Goal: Task Accomplishment & Management: Complete application form

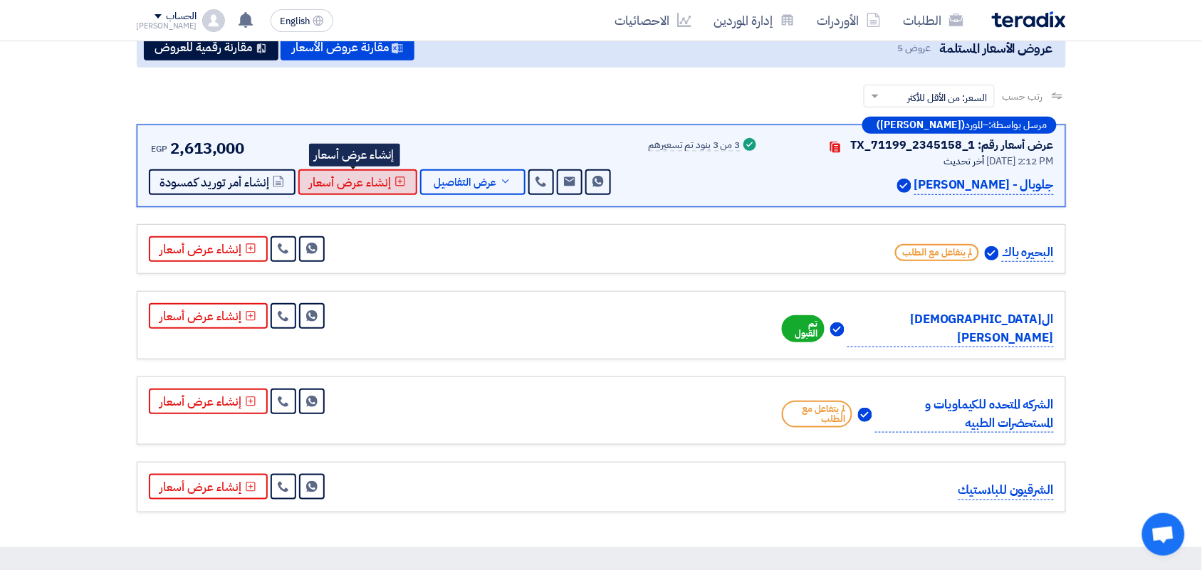
click at [397, 186] on button "إنشاء عرض أسعار" at bounding box center [357, 182] width 119 height 26
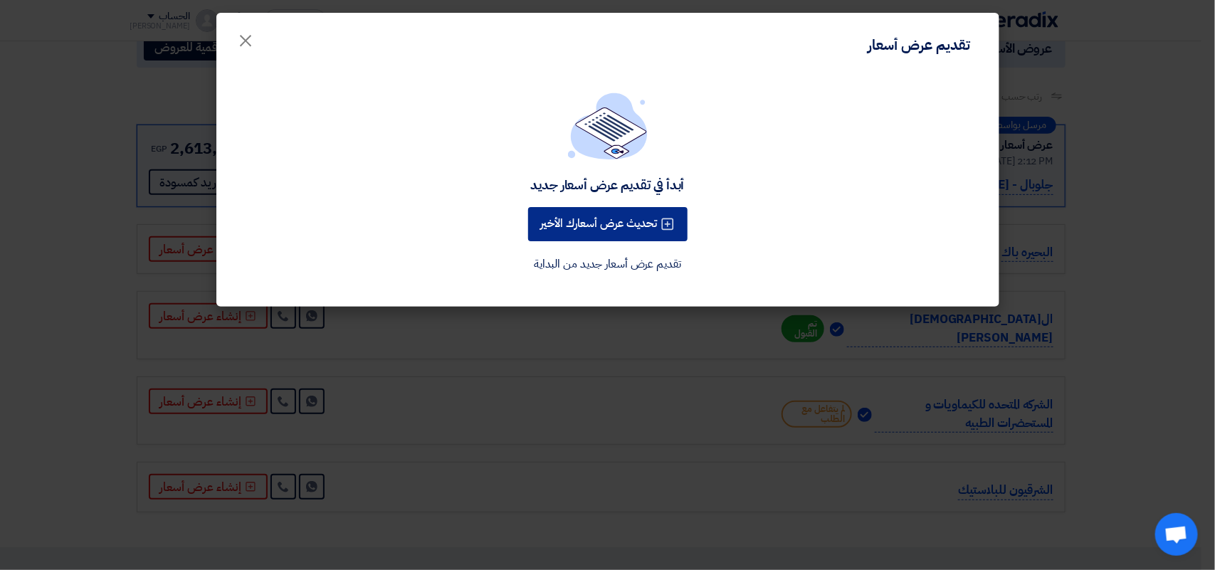
click at [624, 225] on button "تحديث عرض أسعارك الأخير" at bounding box center [607, 224] width 159 height 34
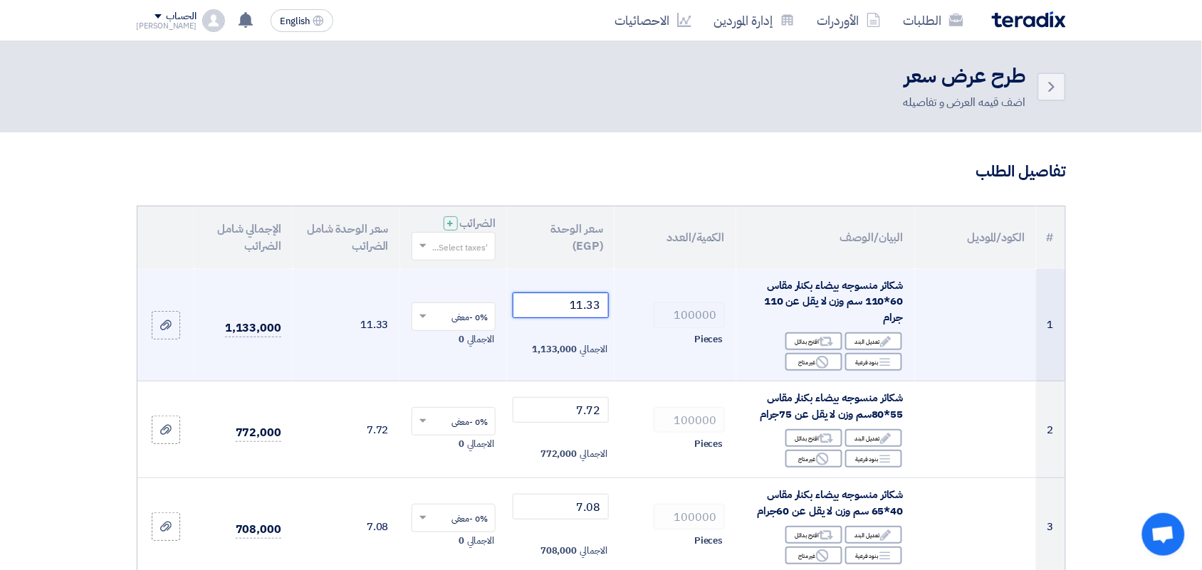
click at [552, 304] on input "11.33" at bounding box center [561, 306] width 96 height 26
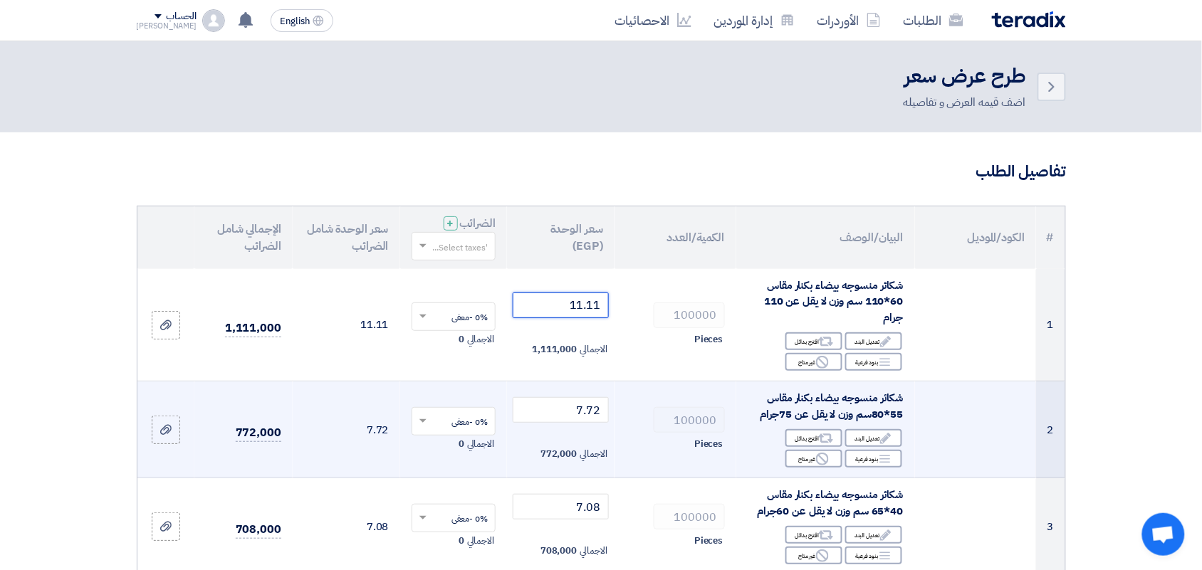
type input "11.11"
click at [547, 424] on td "7.72 الاجمالي 772,000" at bounding box center [561, 430] width 108 height 97
click at [549, 406] on input "7.72" at bounding box center [561, 410] width 96 height 26
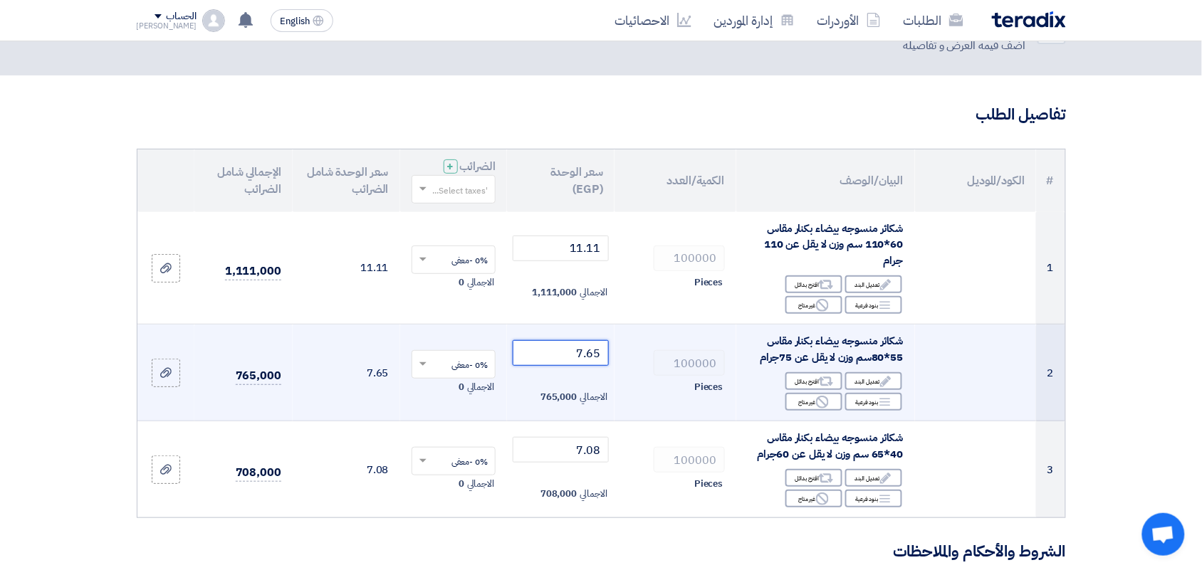
scroll to position [89, 0]
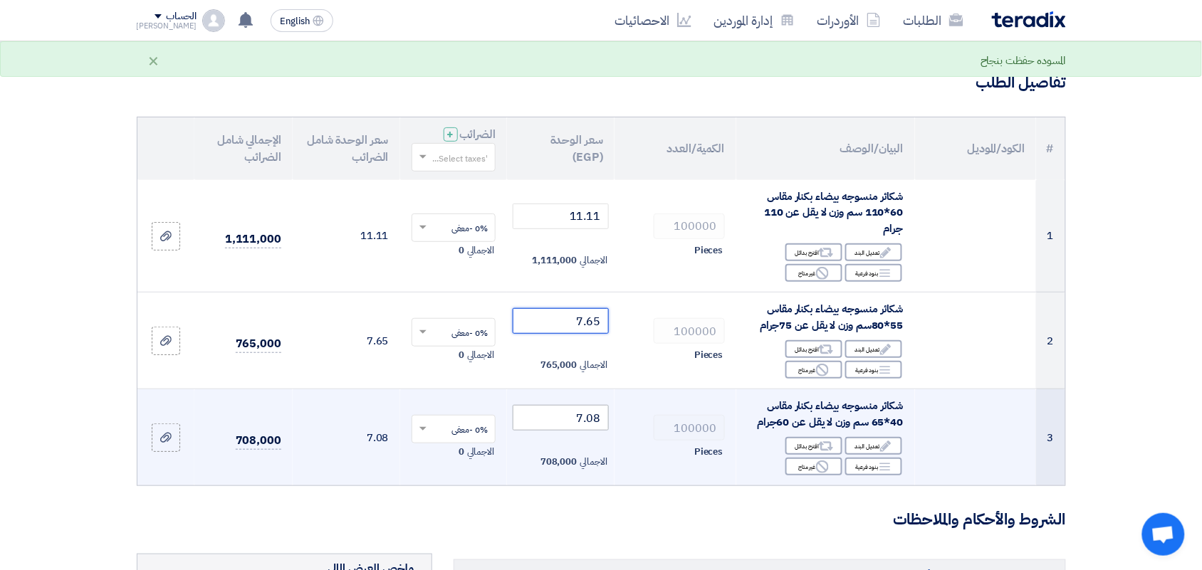
type input "7.65"
click at [560, 419] on input "7.08" at bounding box center [561, 418] width 96 height 26
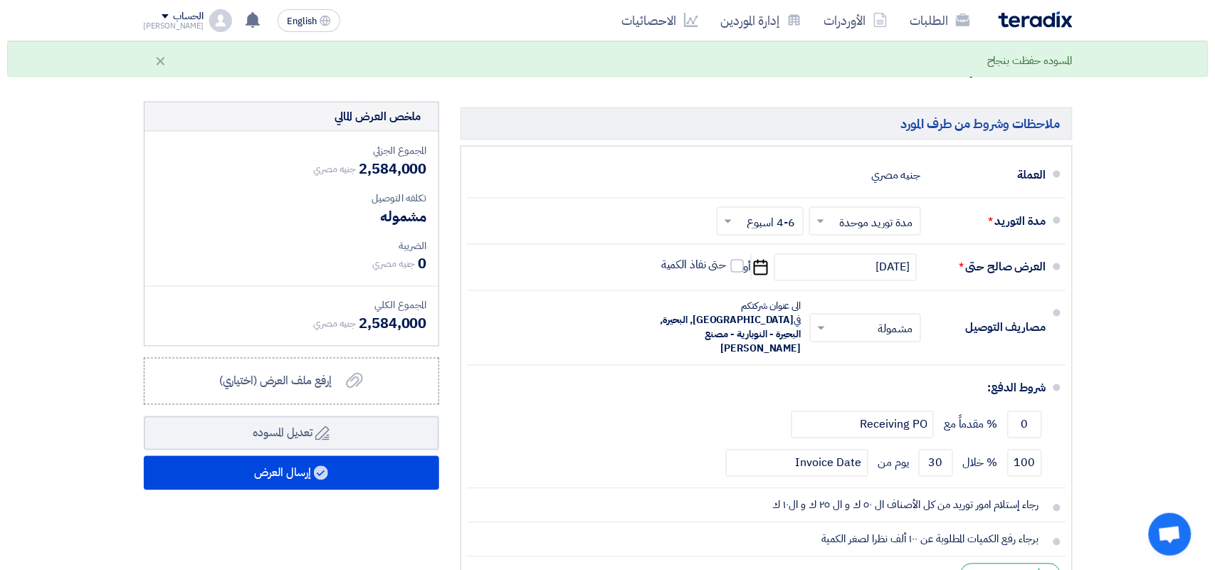
scroll to position [712, 0]
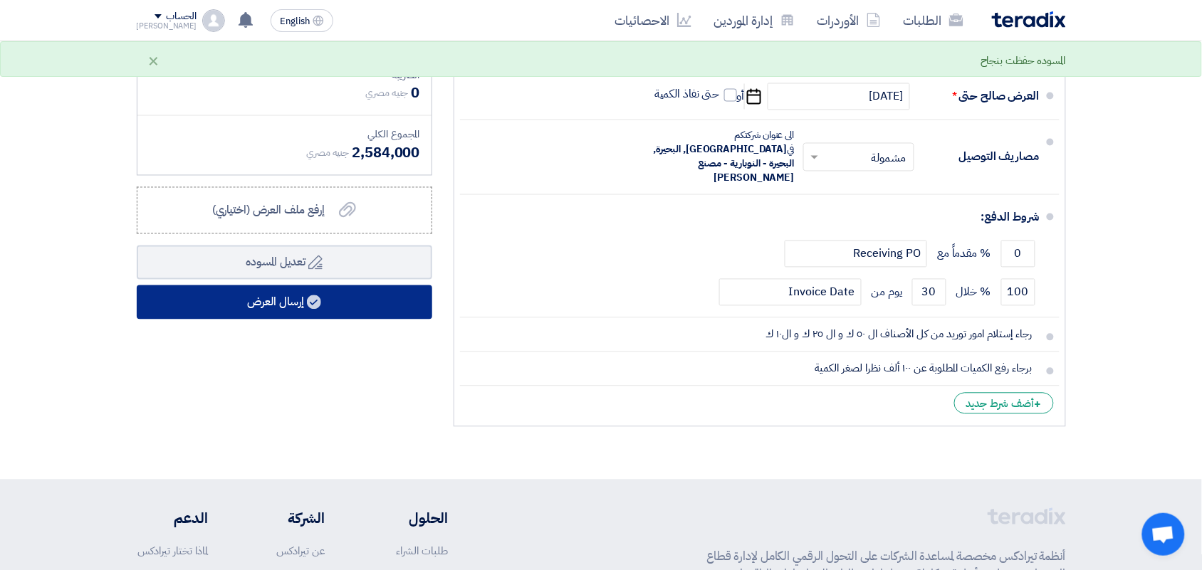
click at [332, 296] on button "إرسال العرض" at bounding box center [285, 303] width 296 height 34
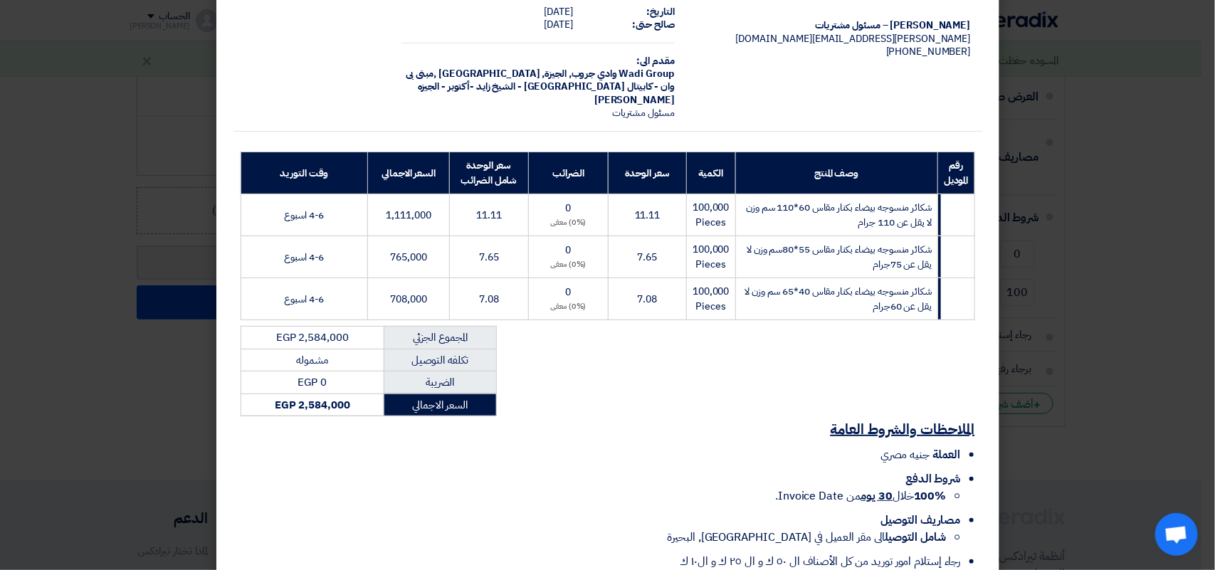
scroll to position [191, 0]
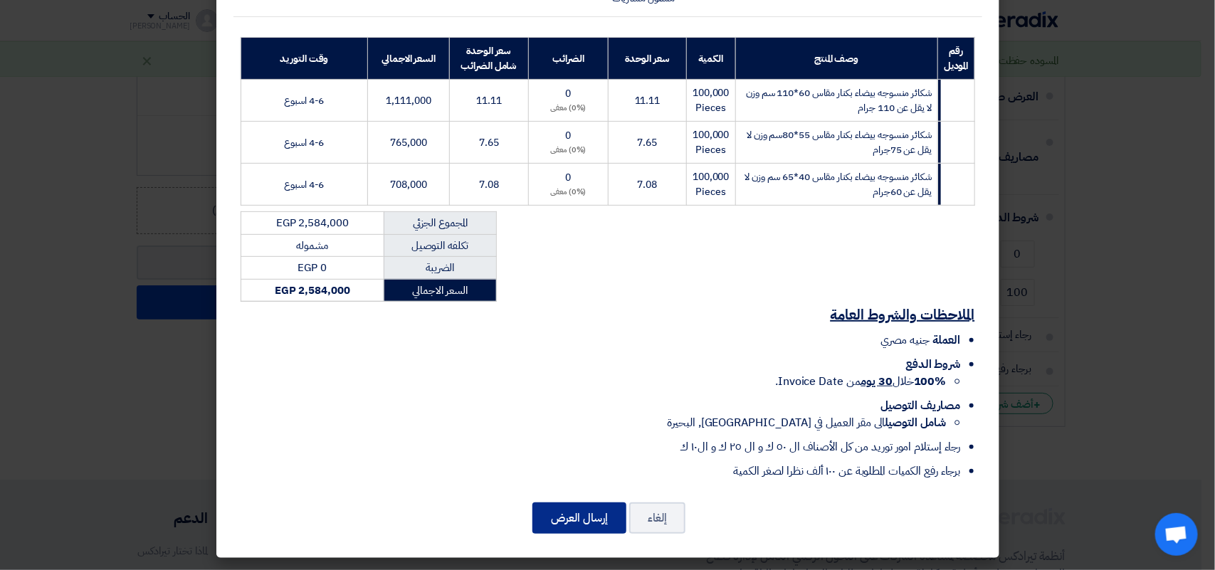
click at [579, 522] on button "إرسال العرض" at bounding box center [580, 518] width 94 height 31
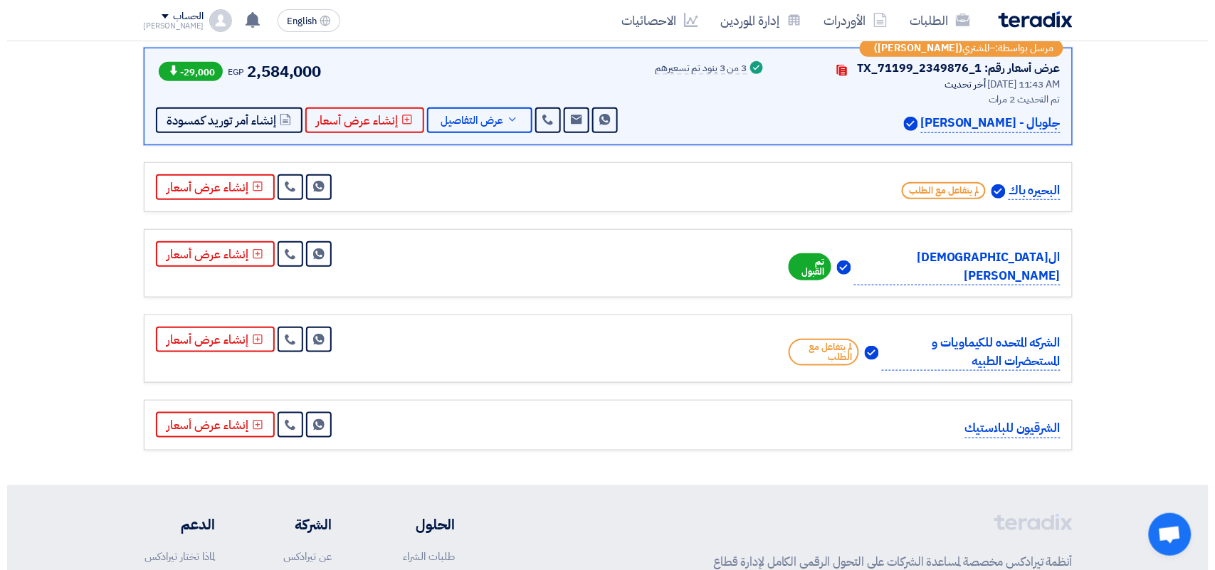
scroll to position [278, 0]
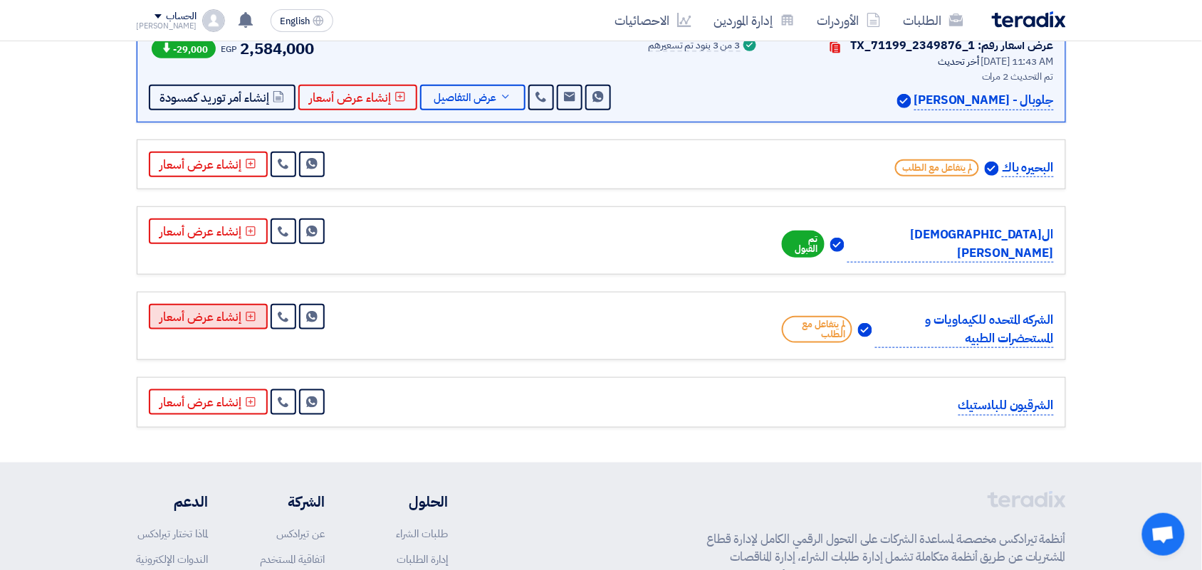
click at [214, 304] on button "إنشاء عرض أسعار" at bounding box center [208, 317] width 119 height 26
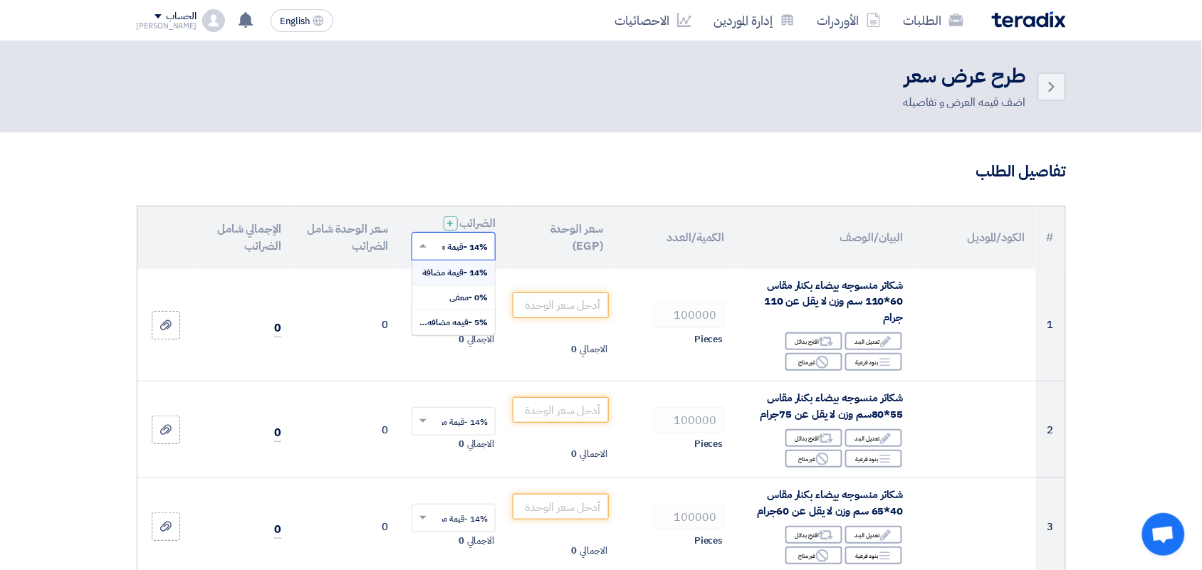
click at [440, 250] on input "text" at bounding box center [462, 247] width 56 height 23
click at [443, 303] on div "0% -معفى" at bounding box center [453, 298] width 83 height 25
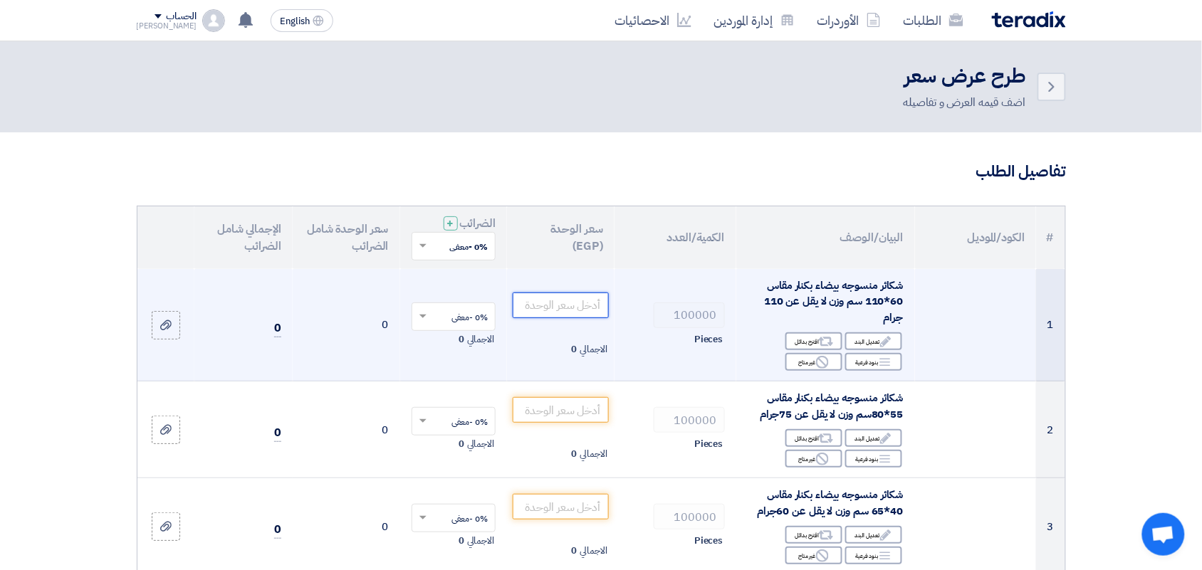
click at [552, 306] on input "number" at bounding box center [561, 306] width 96 height 26
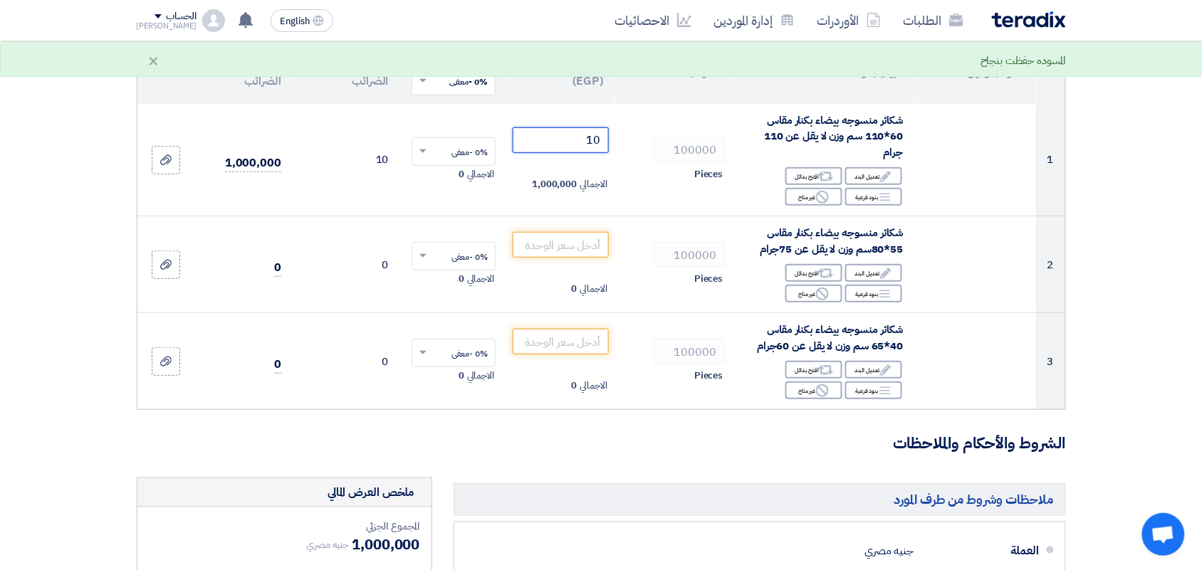
scroll to position [178, 0]
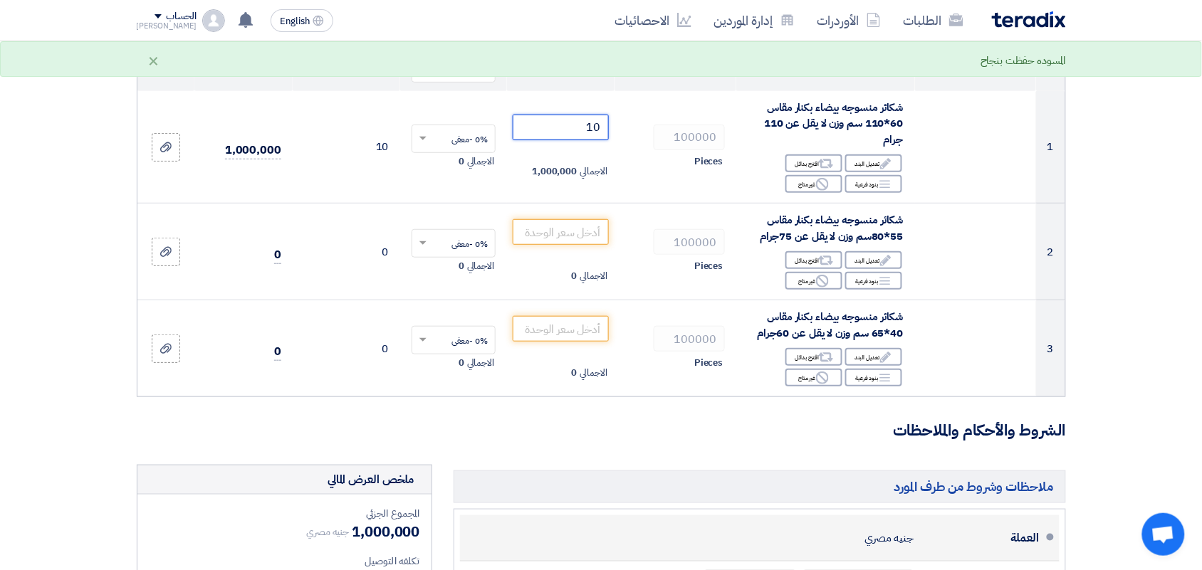
type input "10"
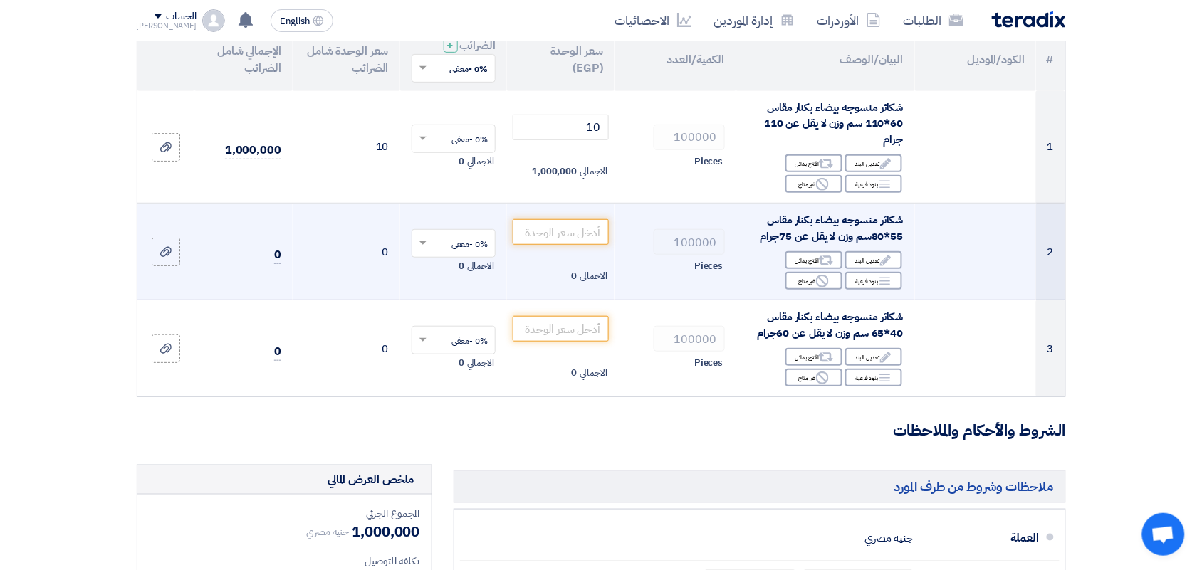
click at [550, 249] on td "الاجمالي 0" at bounding box center [561, 252] width 108 height 97
click at [557, 232] on input "number" at bounding box center [561, 232] width 96 height 26
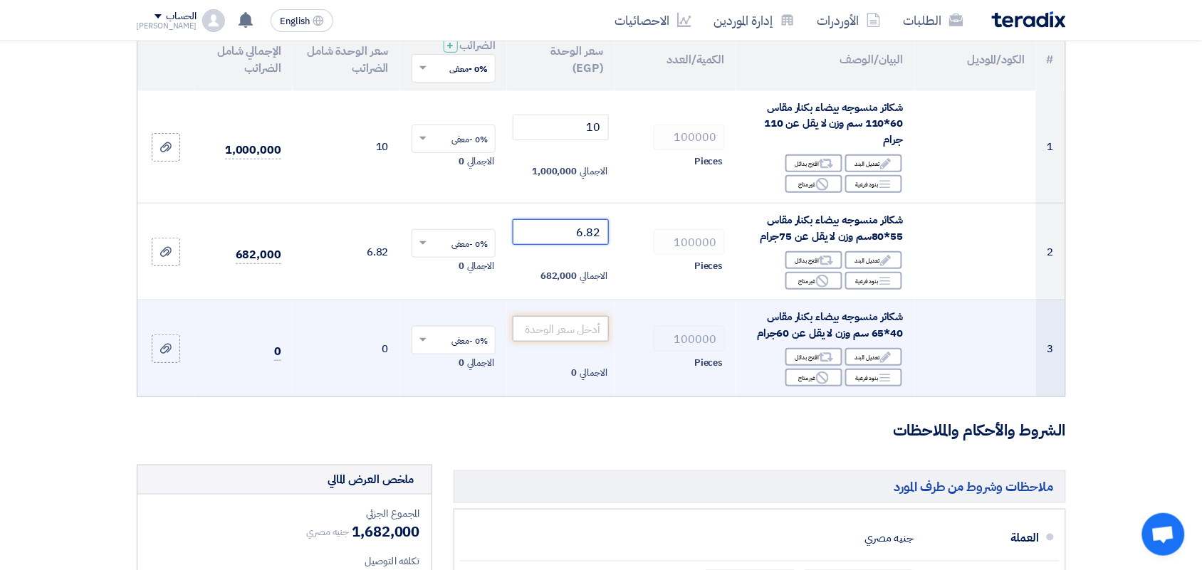
type input "6.82"
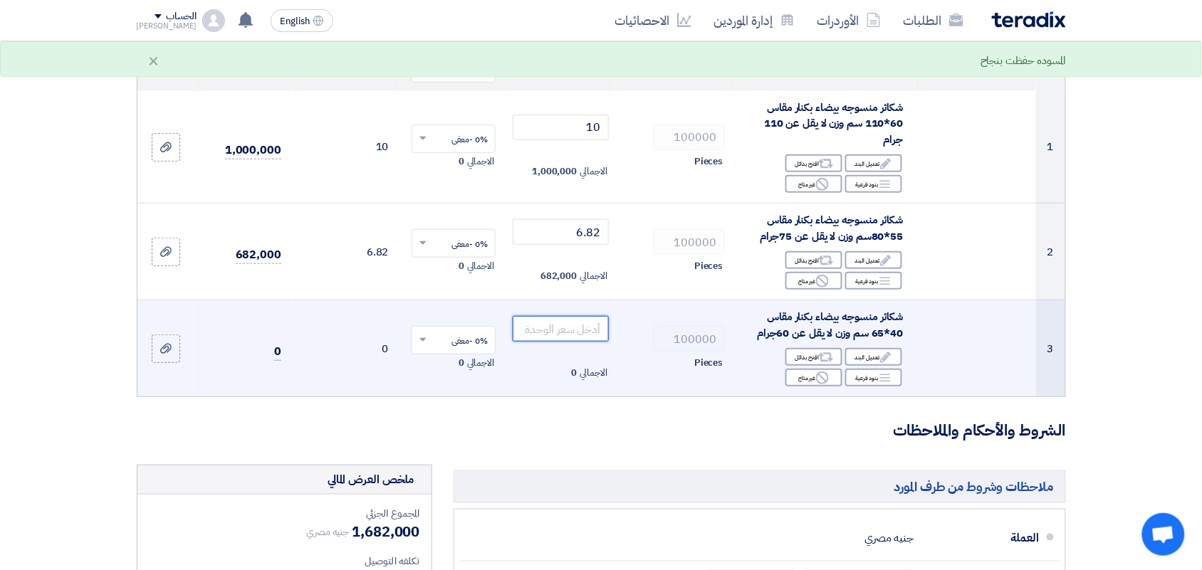
click at [573, 330] on input "number" at bounding box center [561, 329] width 96 height 26
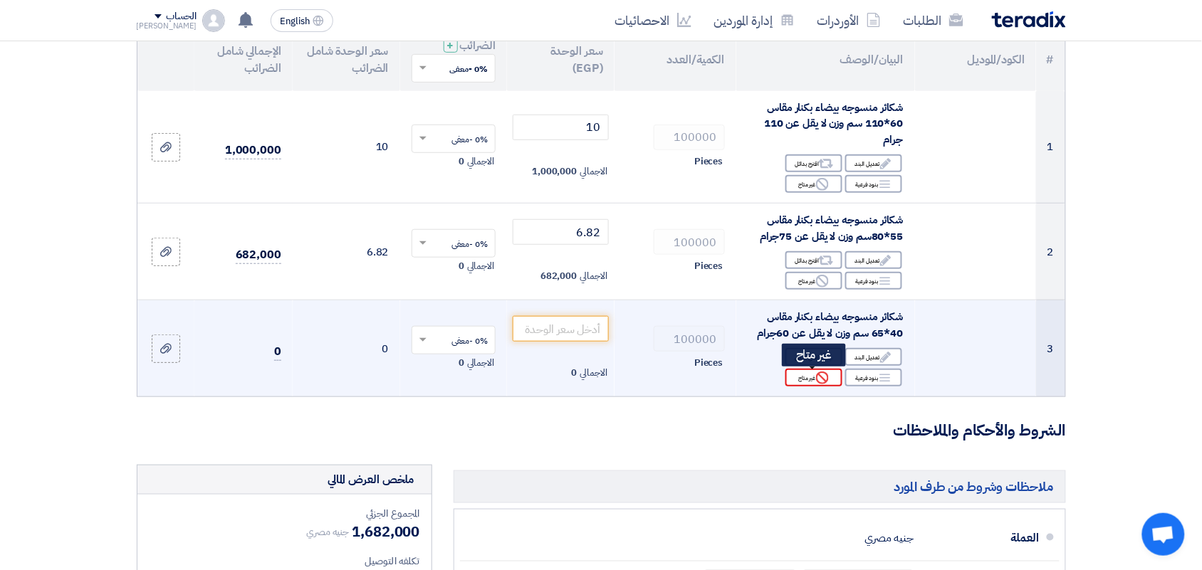
click at [820, 377] on use at bounding box center [822, 378] width 13 height 13
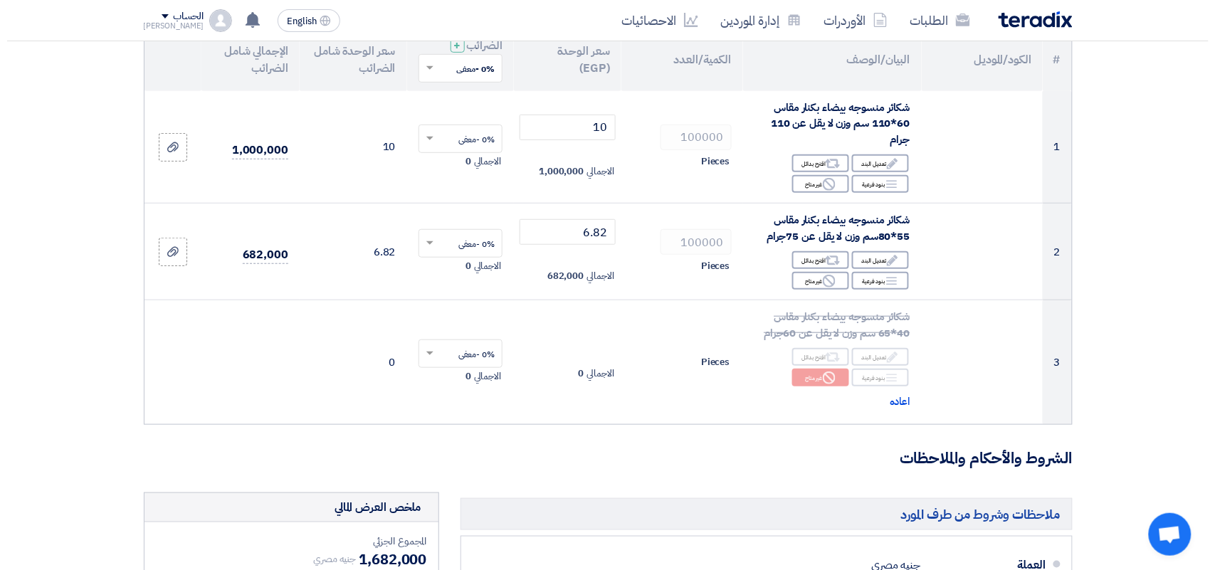
scroll to position [623, 0]
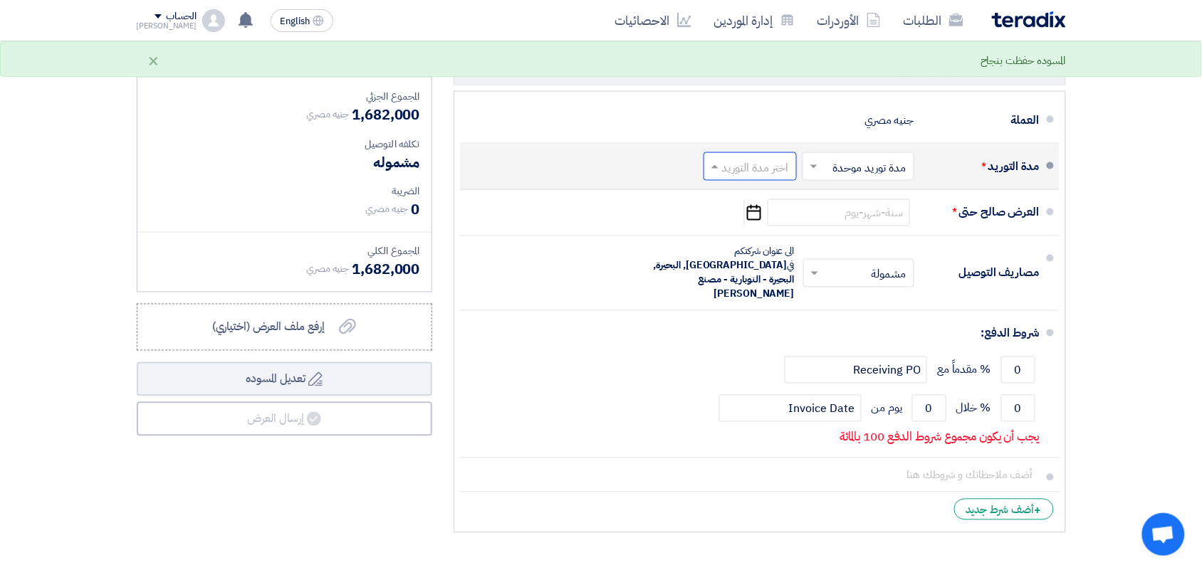
click at [731, 162] on input "text" at bounding box center [747, 168] width 86 height 21
click at [750, 223] on span "(3-5) أيام" at bounding box center [769, 223] width 43 height 17
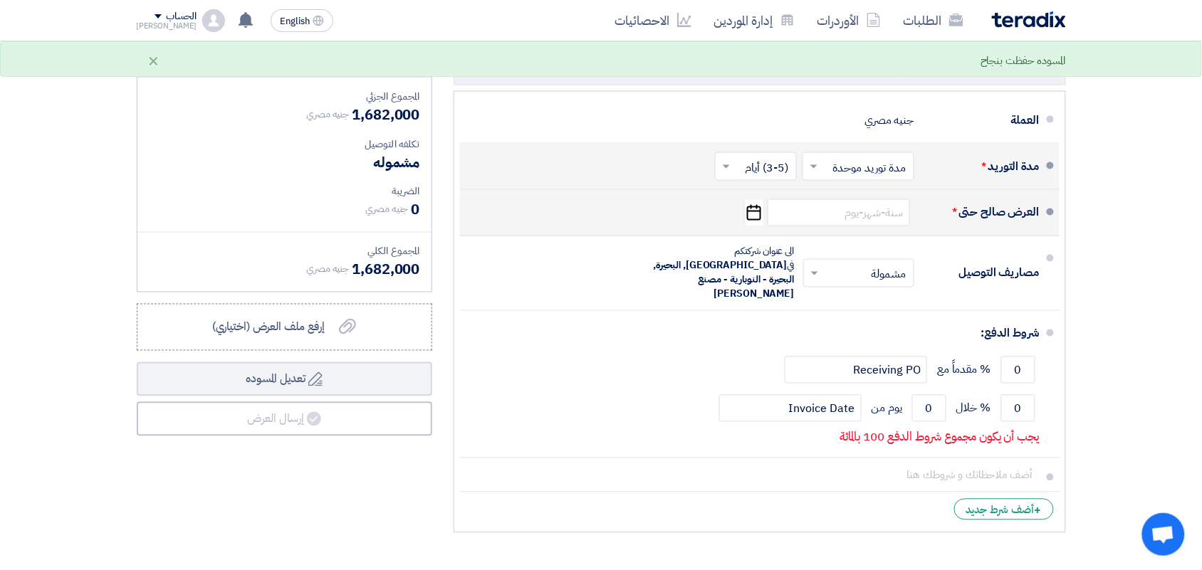
click at [742, 215] on div "العرض صالح حتى * Pick a date" at bounding box center [755, 213] width 568 height 34
click at [748, 215] on icon "Pick a date" at bounding box center [753, 213] width 19 height 26
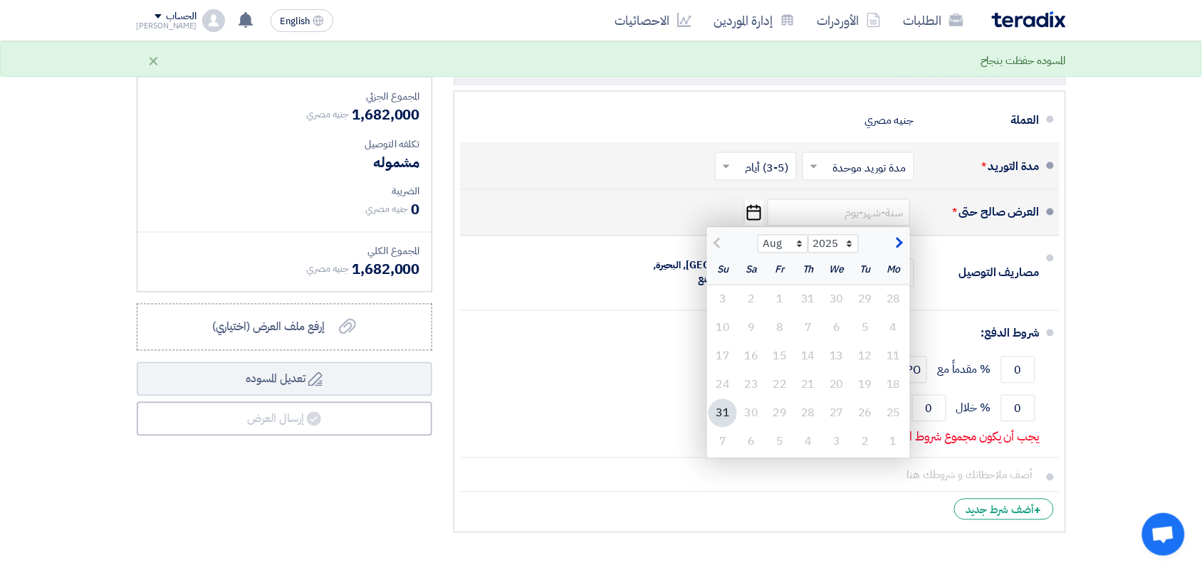
click at [710, 418] on div "31" at bounding box center [722, 413] width 28 height 28
type input "[DATE]"
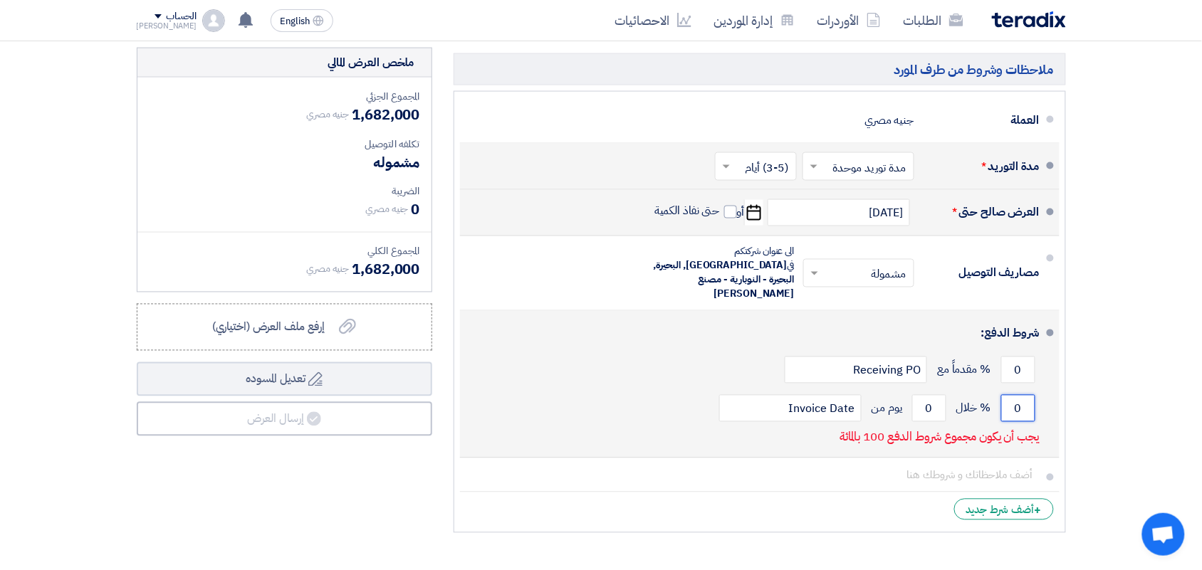
click at [1015, 395] on input "0" at bounding box center [1018, 408] width 34 height 27
type input "100"
click at [928, 395] on input "0" at bounding box center [929, 408] width 34 height 27
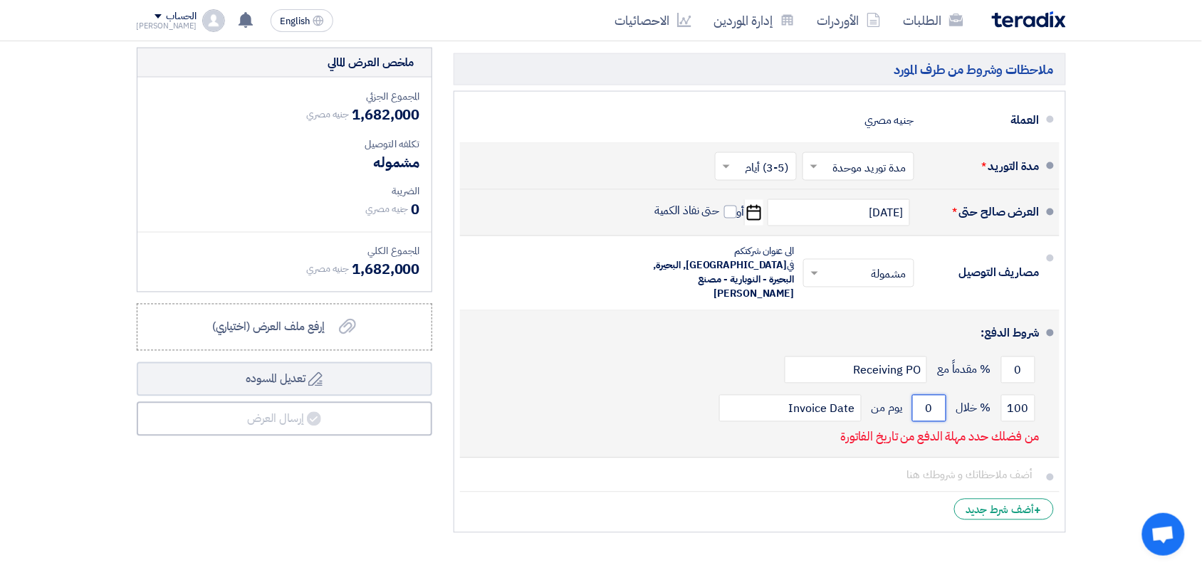
click at [928, 395] on input "0" at bounding box center [929, 408] width 34 height 27
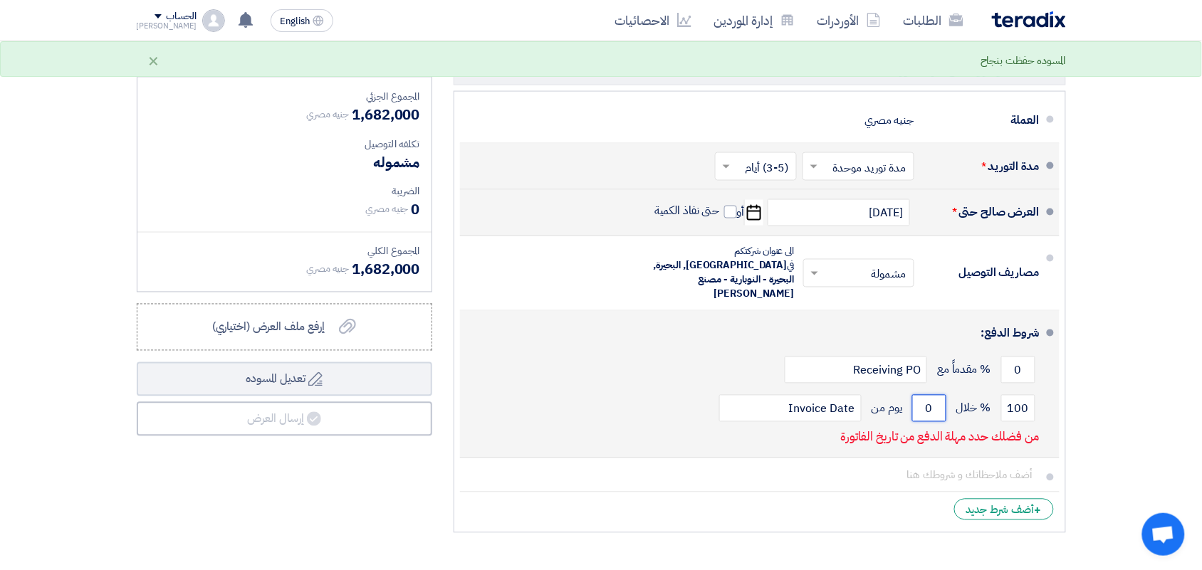
click at [928, 395] on input "0" at bounding box center [929, 408] width 34 height 27
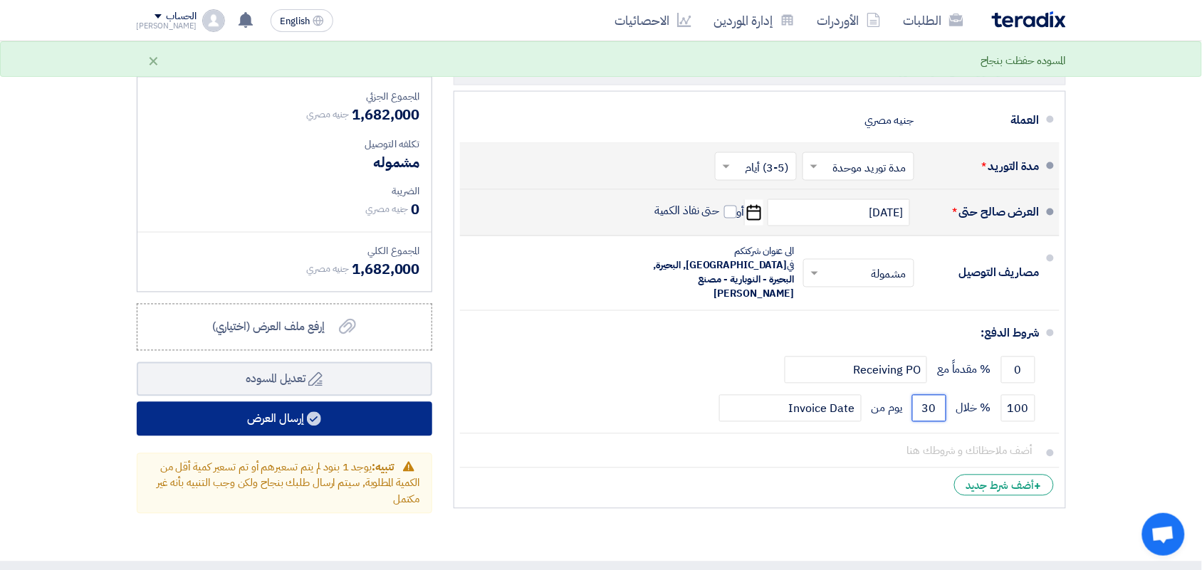
type input "30"
click at [294, 422] on button "إرسال العرض" at bounding box center [285, 419] width 296 height 34
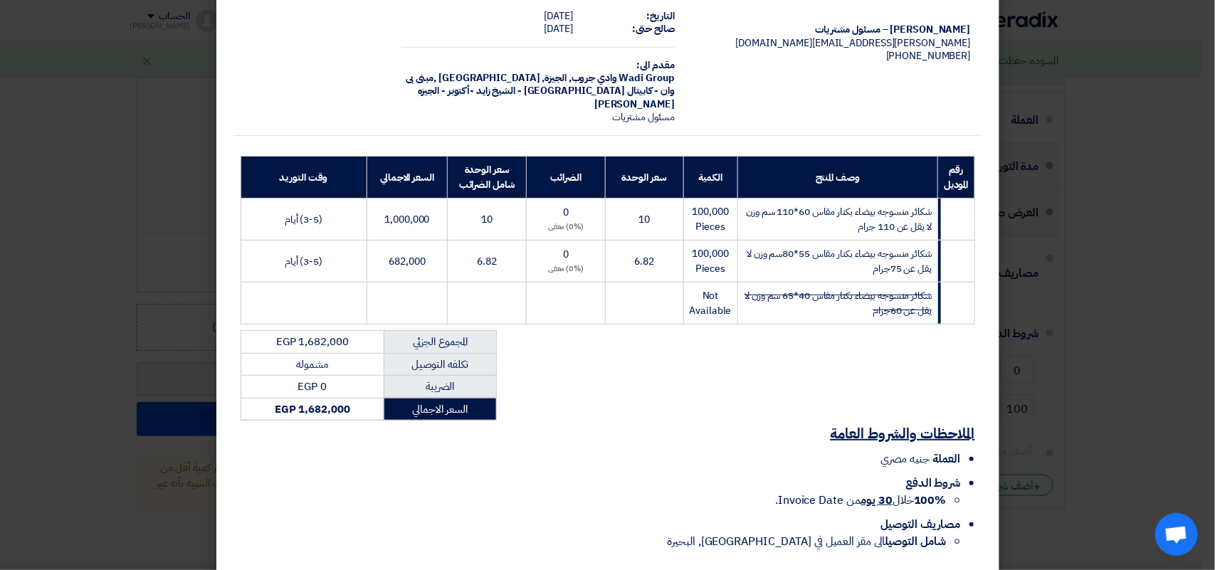
scroll to position [143, 0]
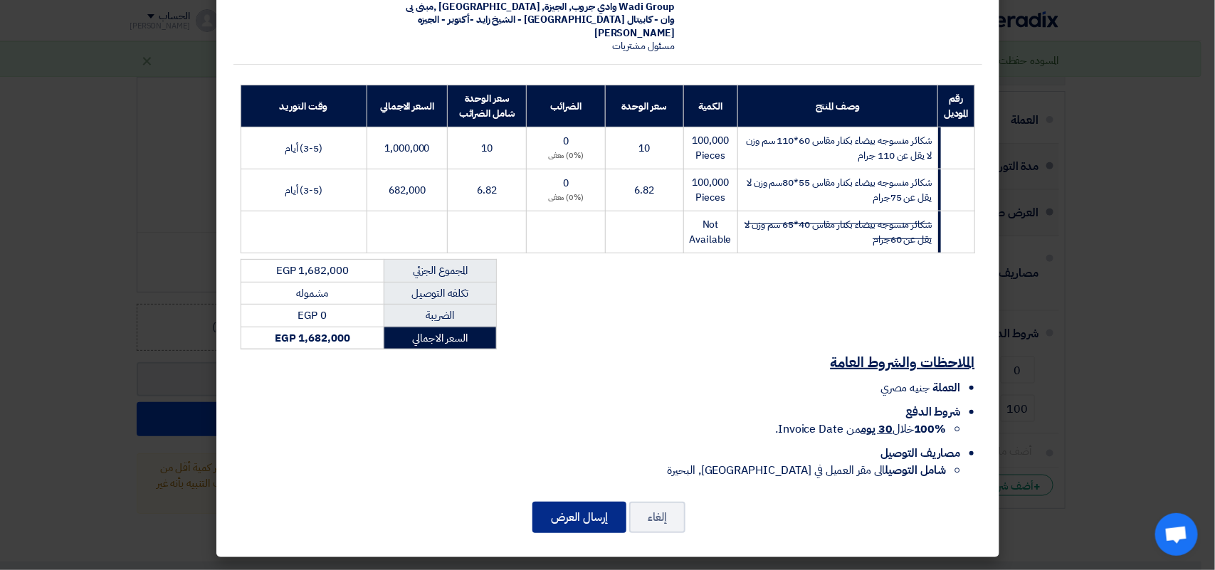
click at [585, 515] on button "إرسال العرض" at bounding box center [580, 517] width 94 height 31
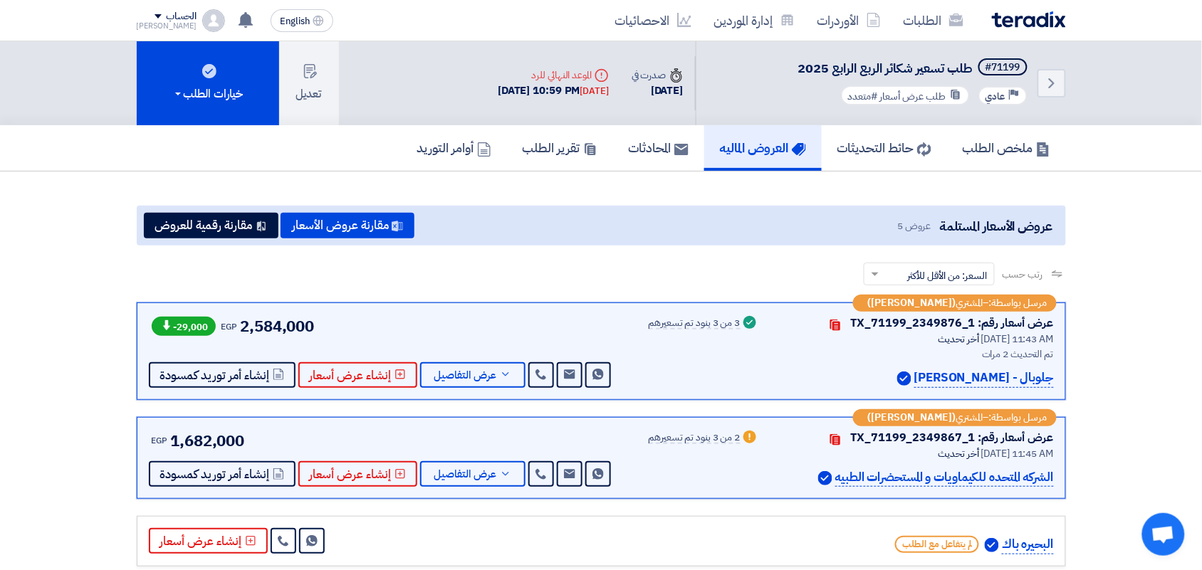
click at [260, 326] on span "2,584,000" at bounding box center [277, 326] width 74 height 23
click at [260, 328] on span "2,584,000" at bounding box center [277, 326] width 74 height 23
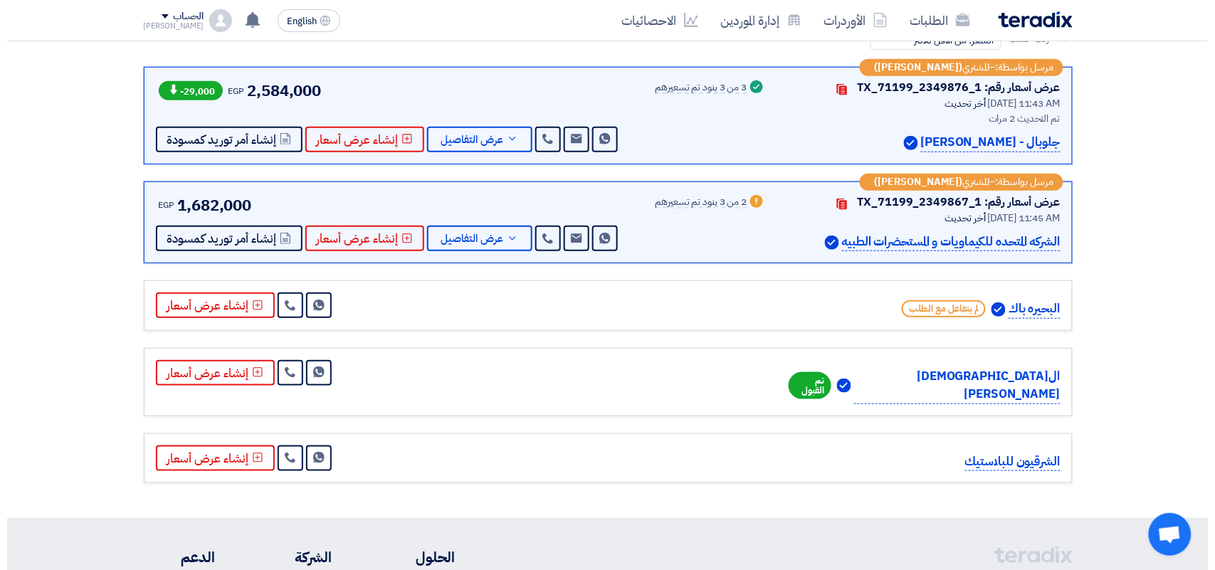
scroll to position [267, 0]
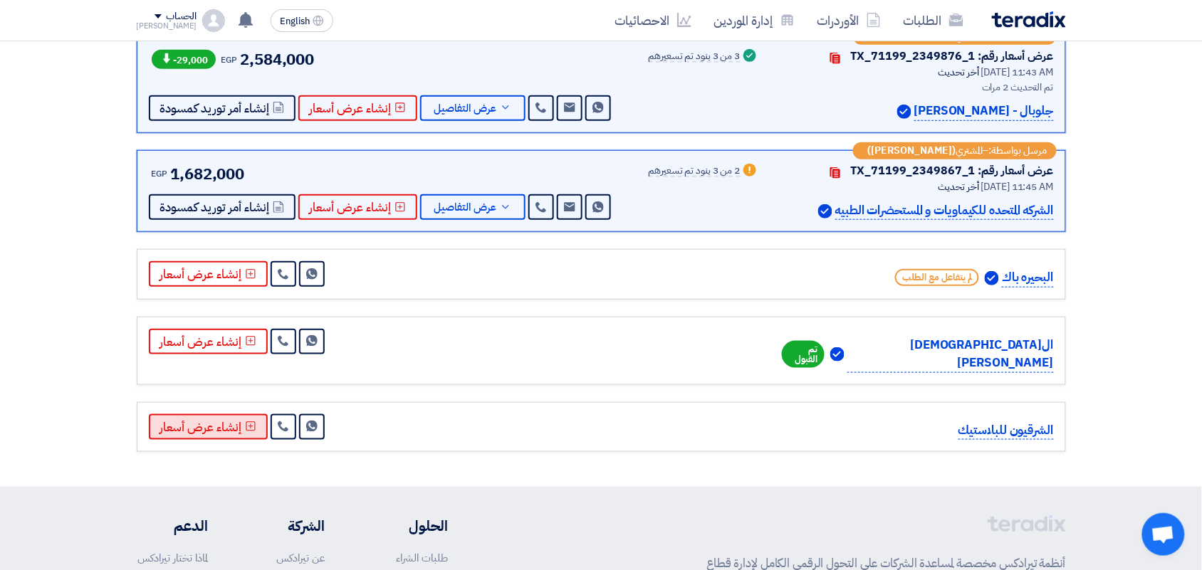
click at [194, 414] on button "إنشاء عرض أسعار" at bounding box center [208, 427] width 119 height 26
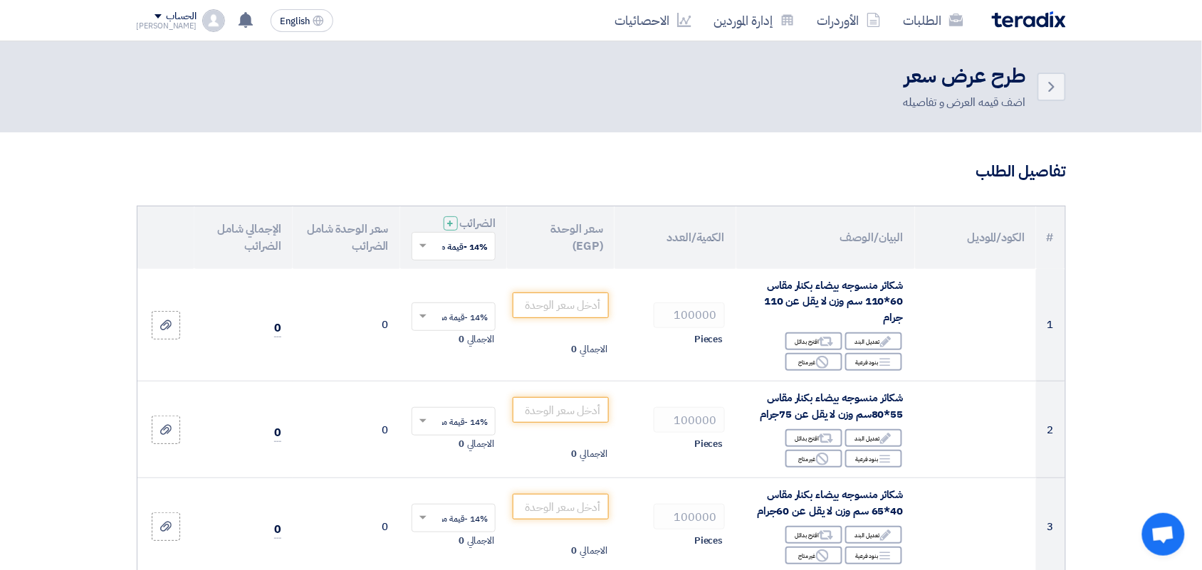
click at [432, 243] on div at bounding box center [453, 245] width 83 height 23
click at [434, 293] on div "0% -معفى" at bounding box center [453, 298] width 83 height 25
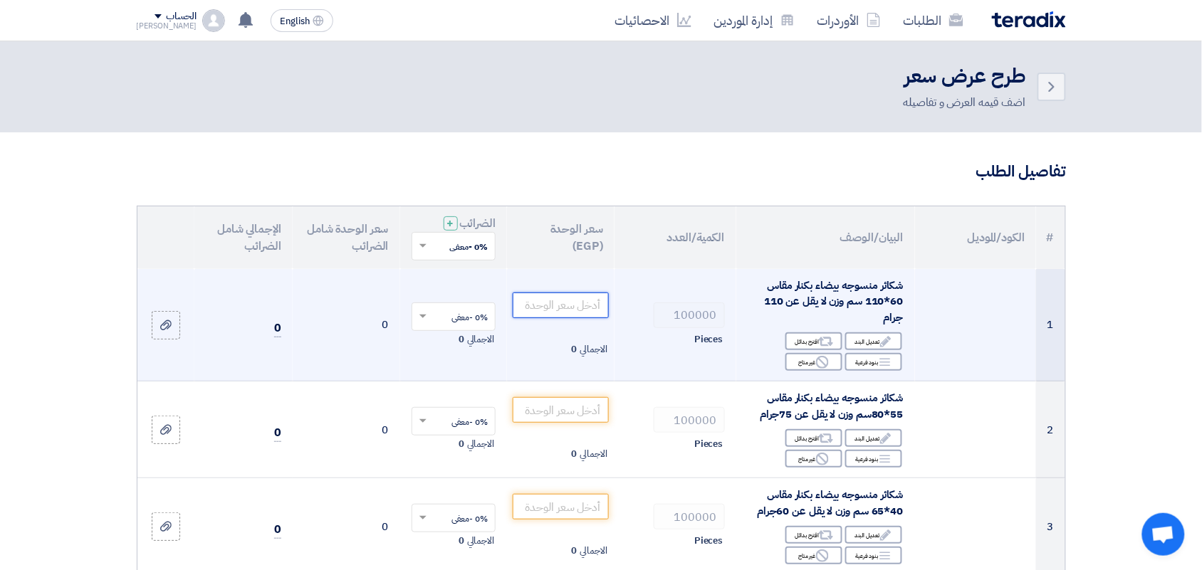
click at [567, 315] on input "number" at bounding box center [561, 306] width 96 height 26
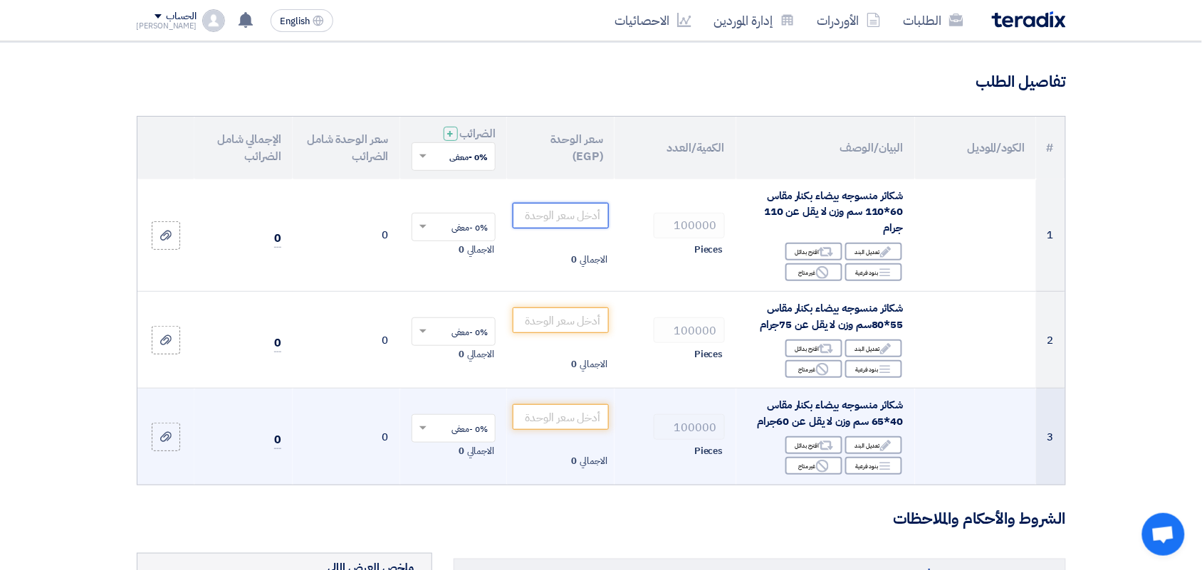
scroll to position [89, 0]
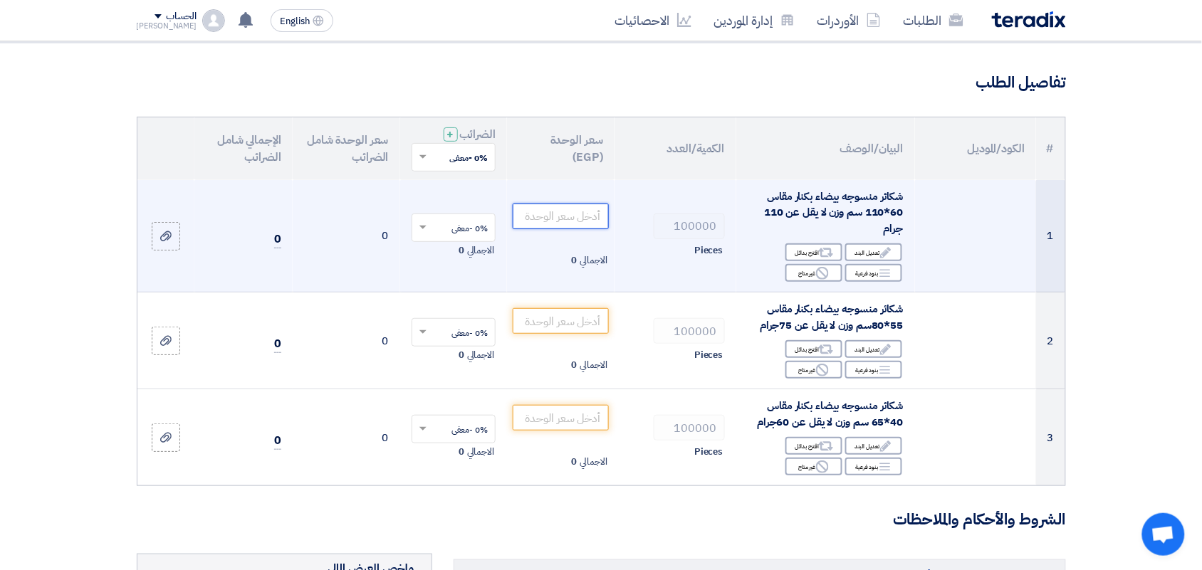
click at [599, 216] on input "number" at bounding box center [561, 217] width 96 height 26
click at [586, 219] on input "number" at bounding box center [561, 217] width 96 height 26
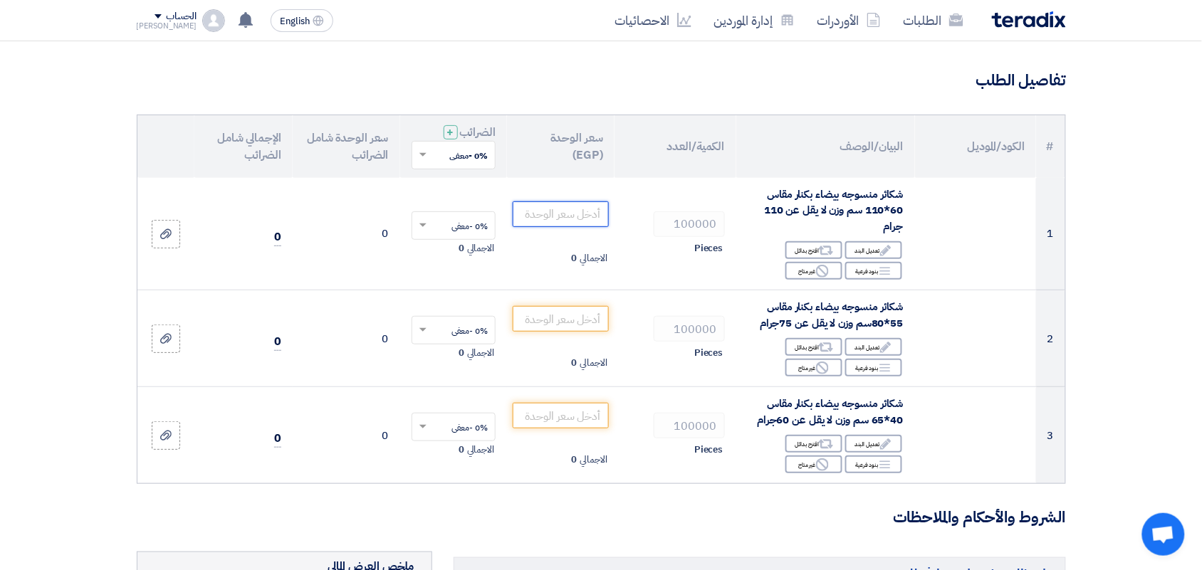
scroll to position [0, 0]
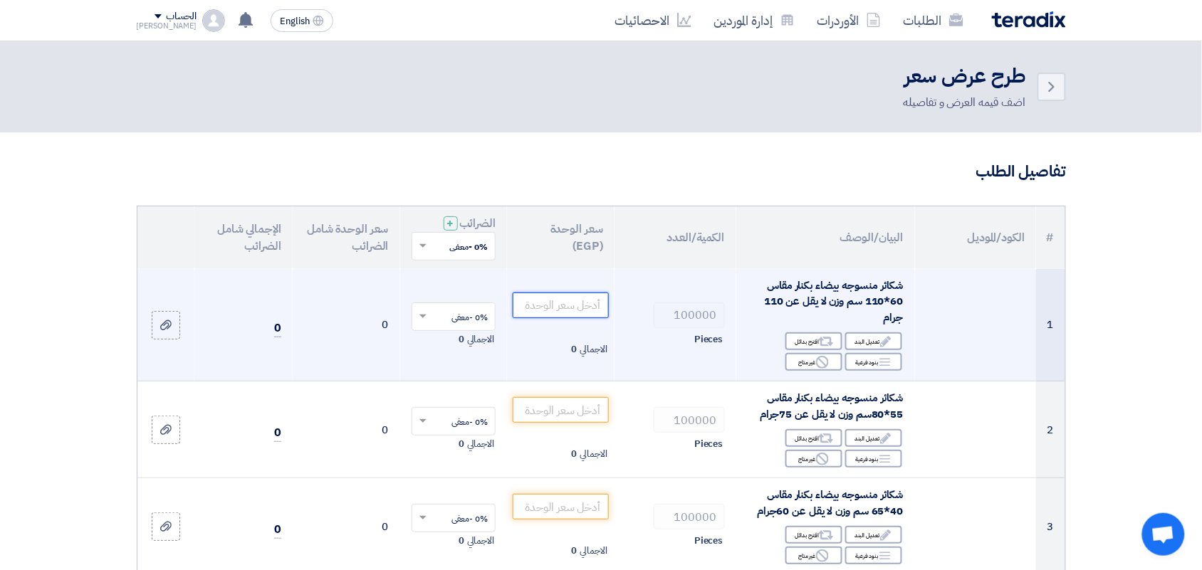
click at [563, 299] on input "number" at bounding box center [561, 306] width 96 height 26
click at [563, 297] on input "number" at bounding box center [561, 306] width 96 height 26
click at [546, 303] on input "number" at bounding box center [561, 306] width 96 height 26
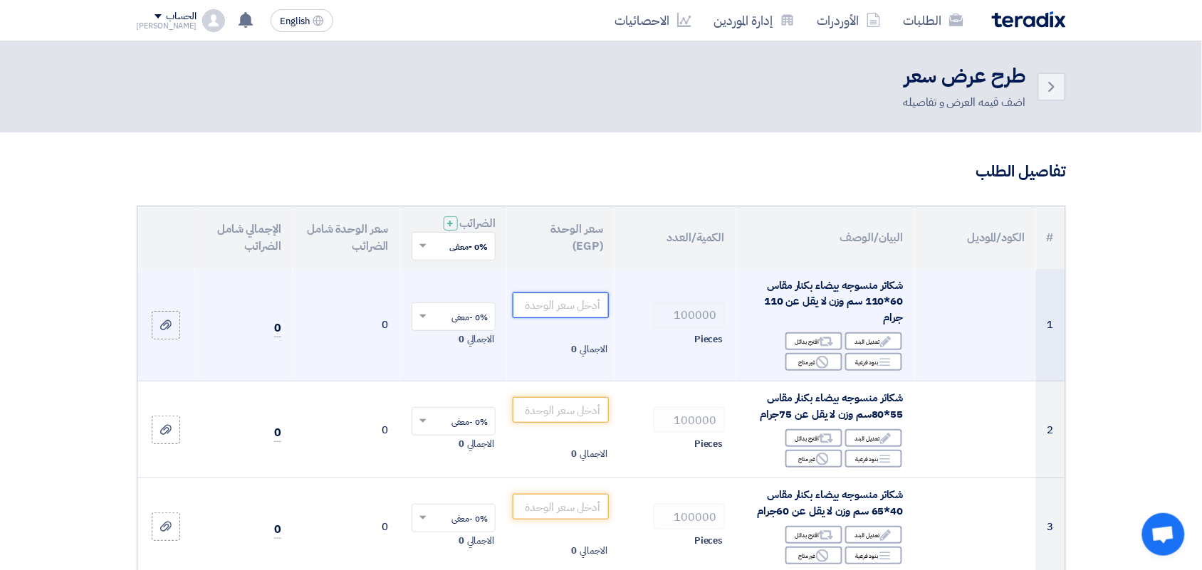
click at [546, 303] on input "number" at bounding box center [561, 306] width 96 height 26
click at [575, 296] on input "number" at bounding box center [561, 306] width 96 height 26
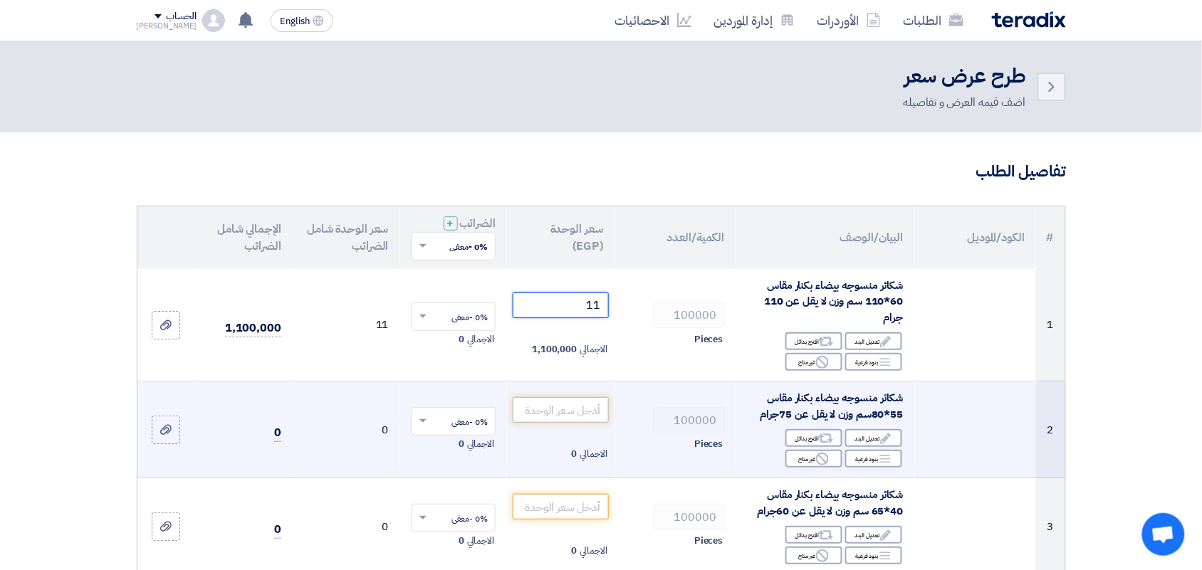
type input "11"
click at [553, 404] on input "number" at bounding box center [561, 410] width 96 height 26
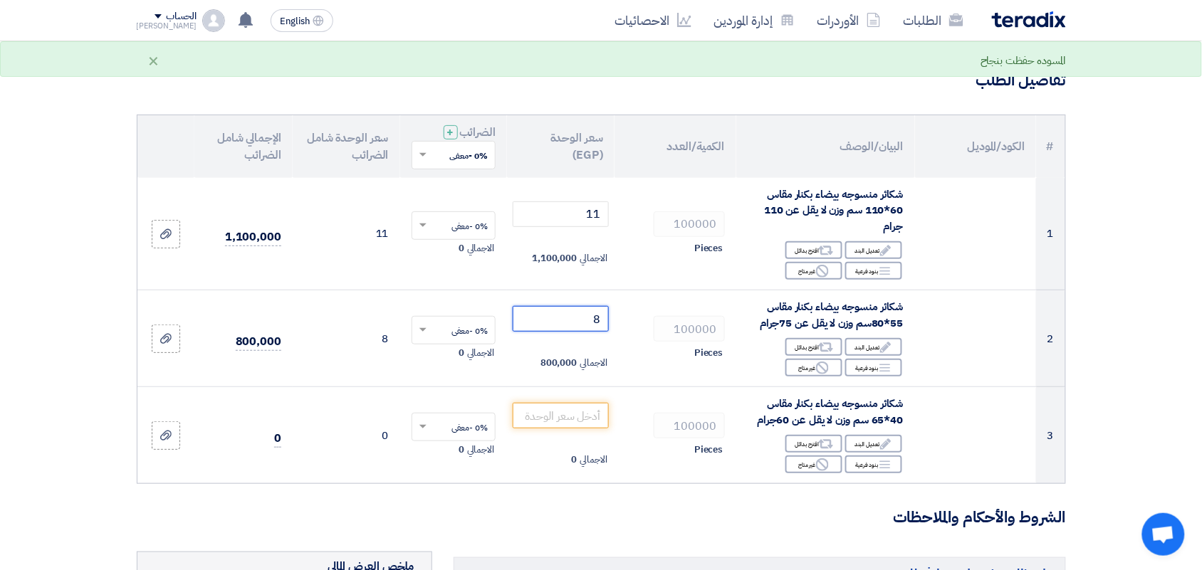
scroll to position [178, 0]
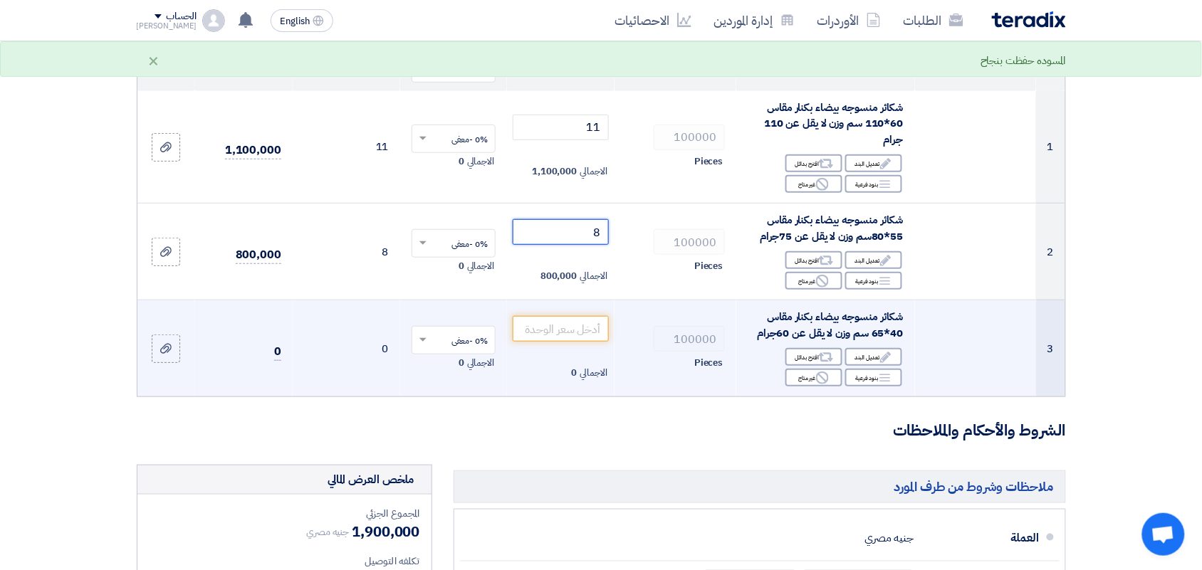
type input "8"
click at [571, 310] on td "الاجمالي 0" at bounding box center [561, 348] width 108 height 97
click at [571, 325] on input "number" at bounding box center [561, 329] width 96 height 26
click at [817, 383] on icon "Reject" at bounding box center [822, 378] width 13 height 13
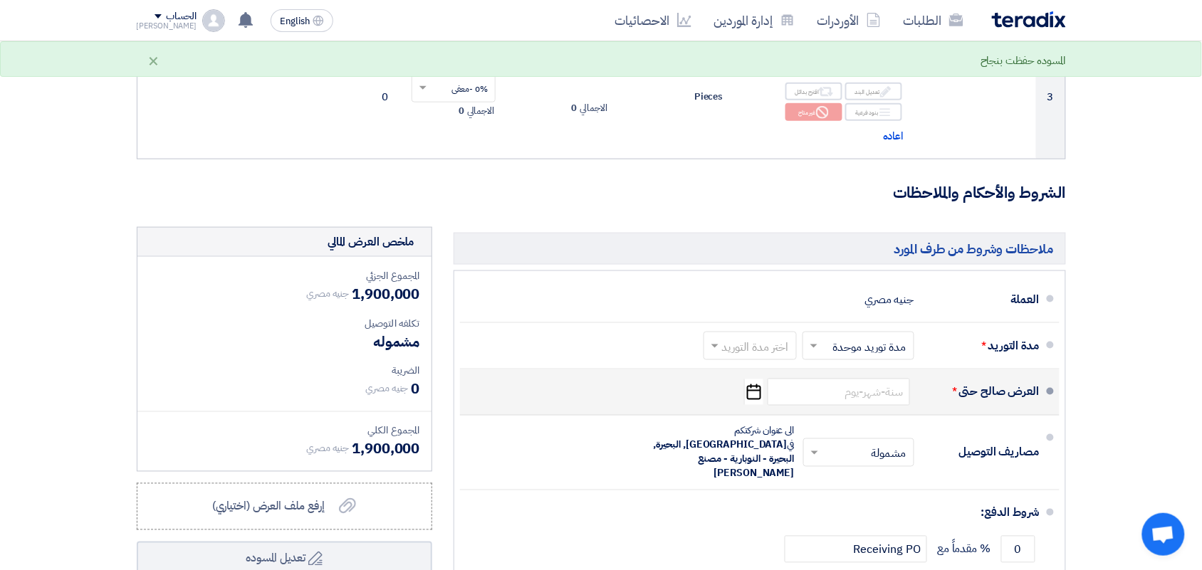
scroll to position [445, 0]
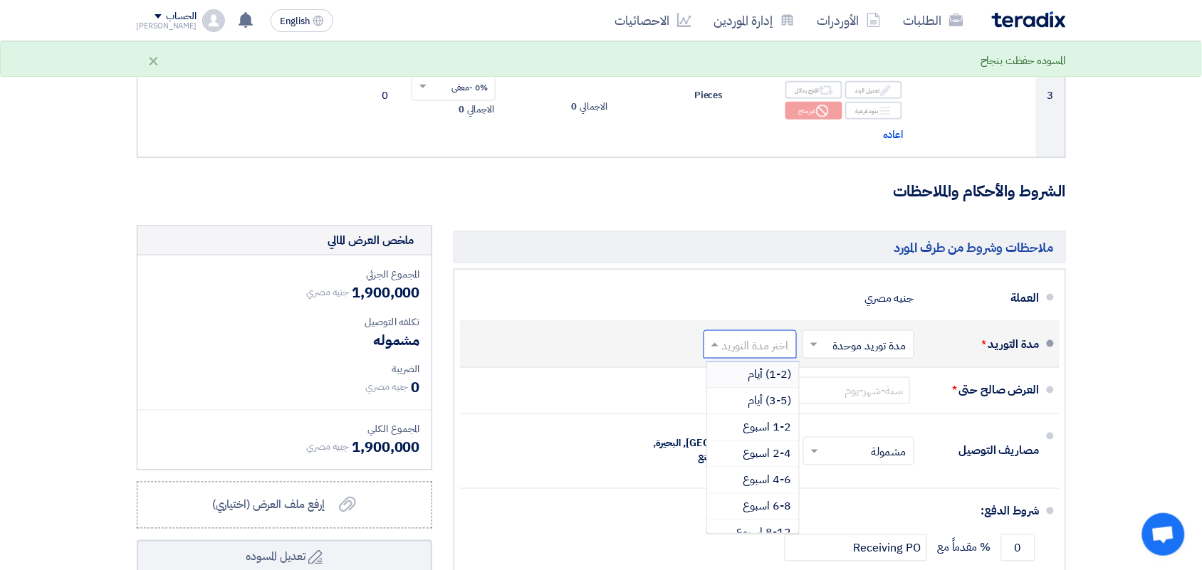
click at [737, 350] on input "text" at bounding box center [747, 346] width 86 height 21
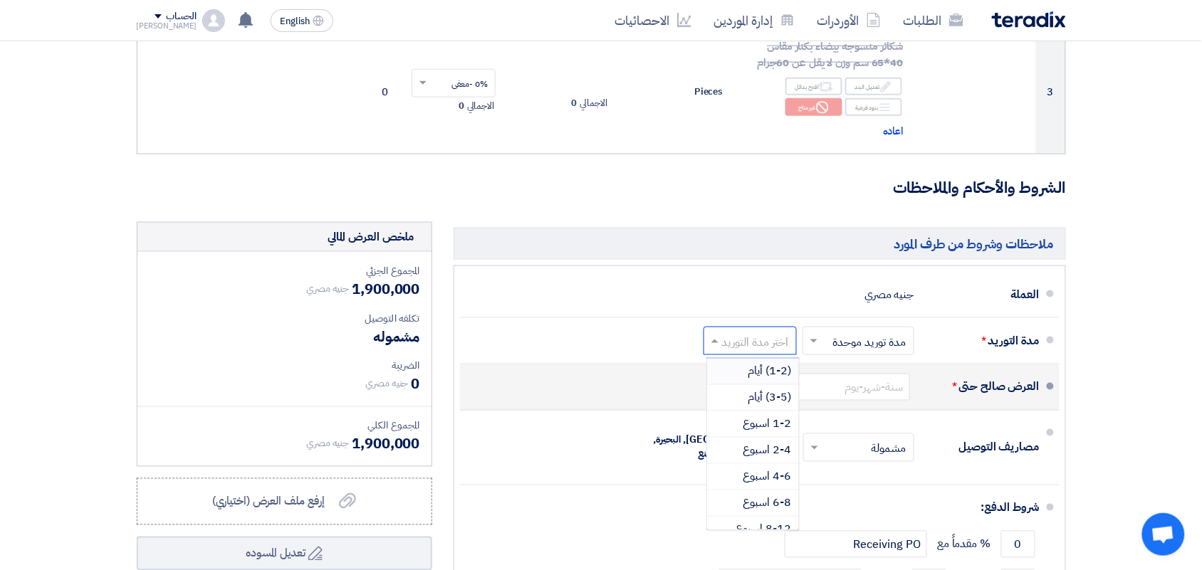
scroll to position [534, 0]
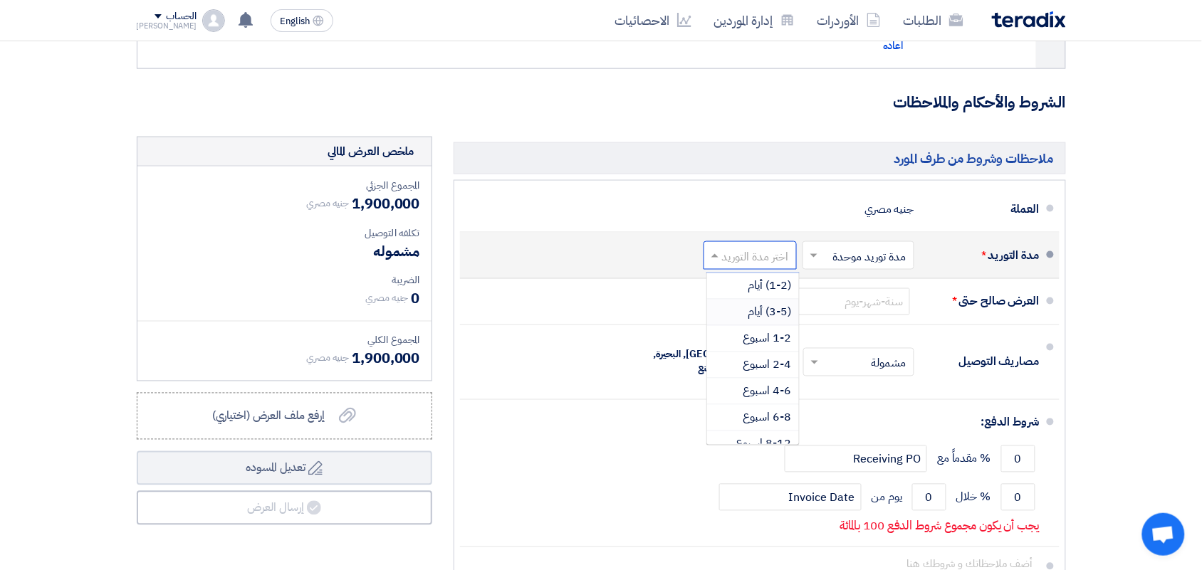
click at [745, 306] on div "(3-5) أيام" at bounding box center [753, 313] width 92 height 26
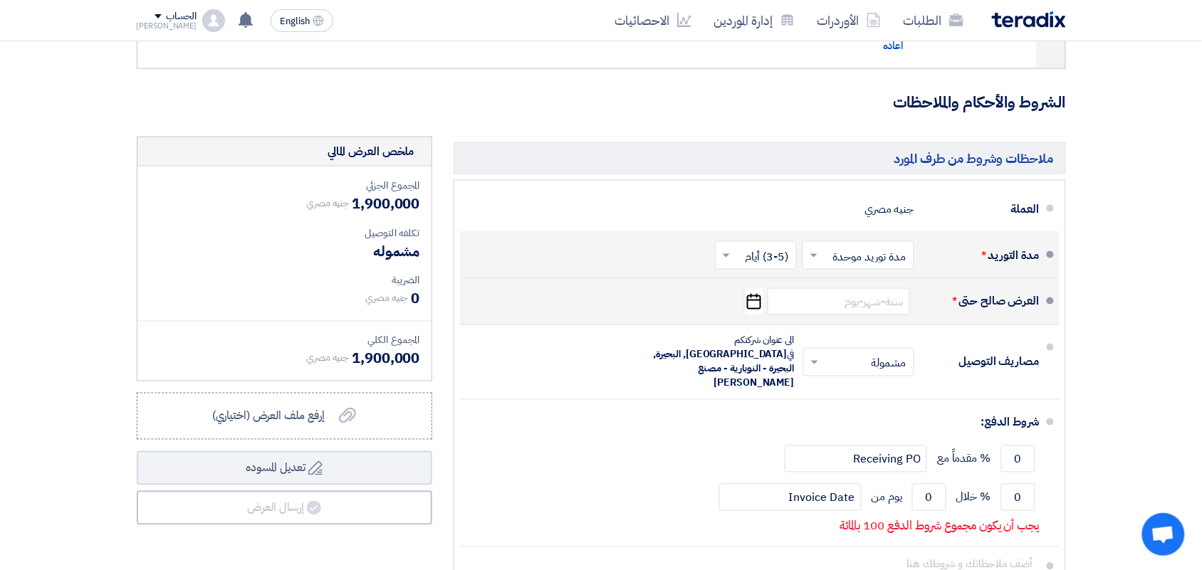
click at [744, 305] on icon "Pick a date" at bounding box center [753, 302] width 19 height 26
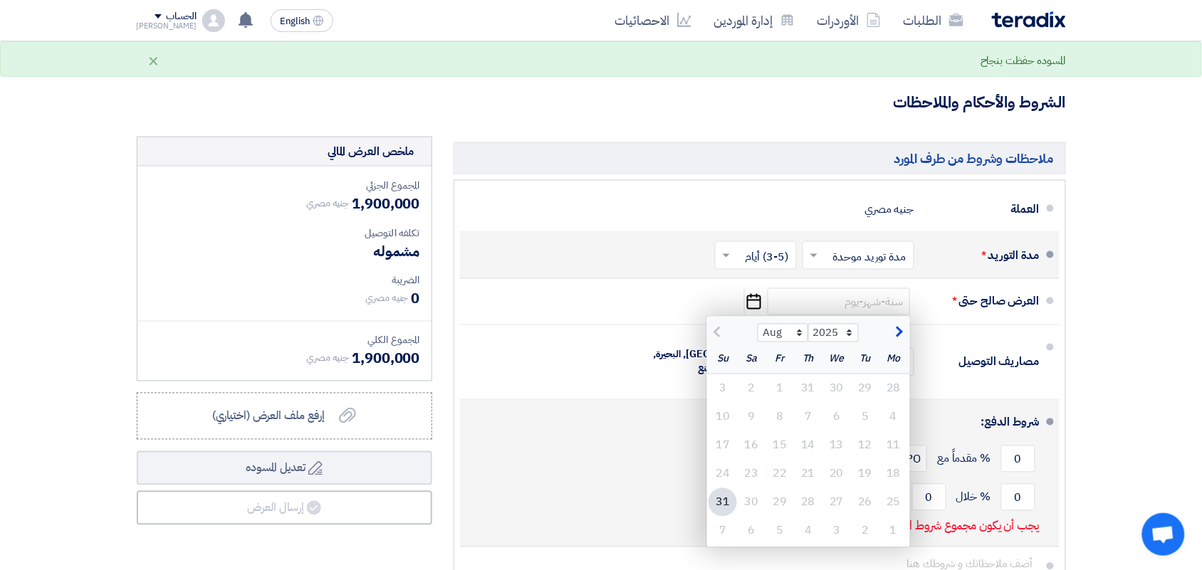
click at [724, 503] on div "31" at bounding box center [722, 502] width 28 height 28
type input "[DATE]"
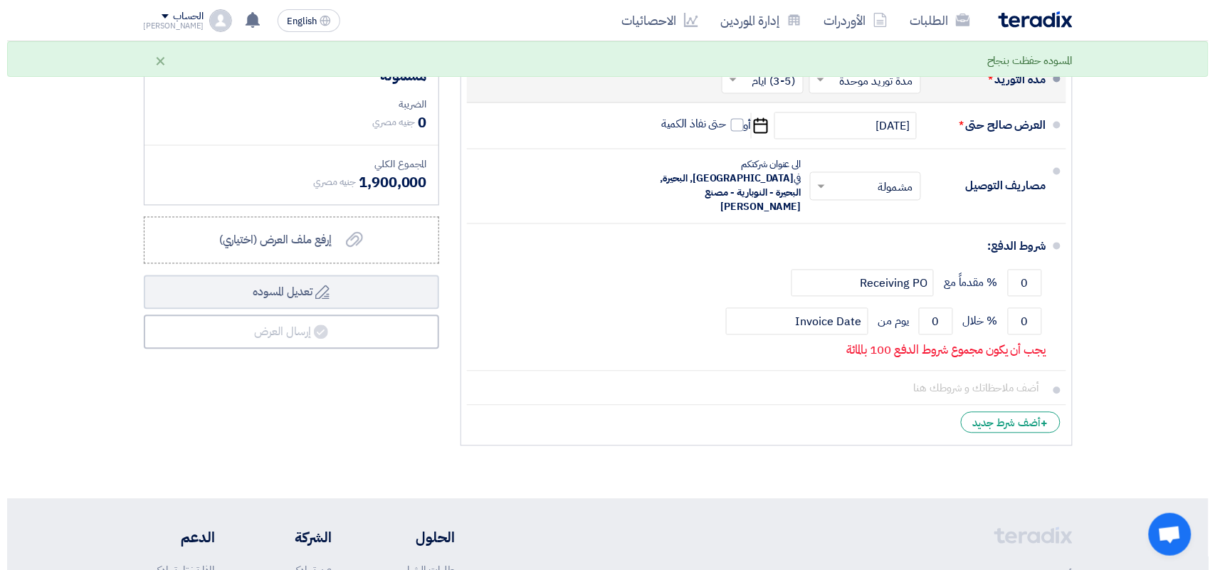
scroll to position [712, 0]
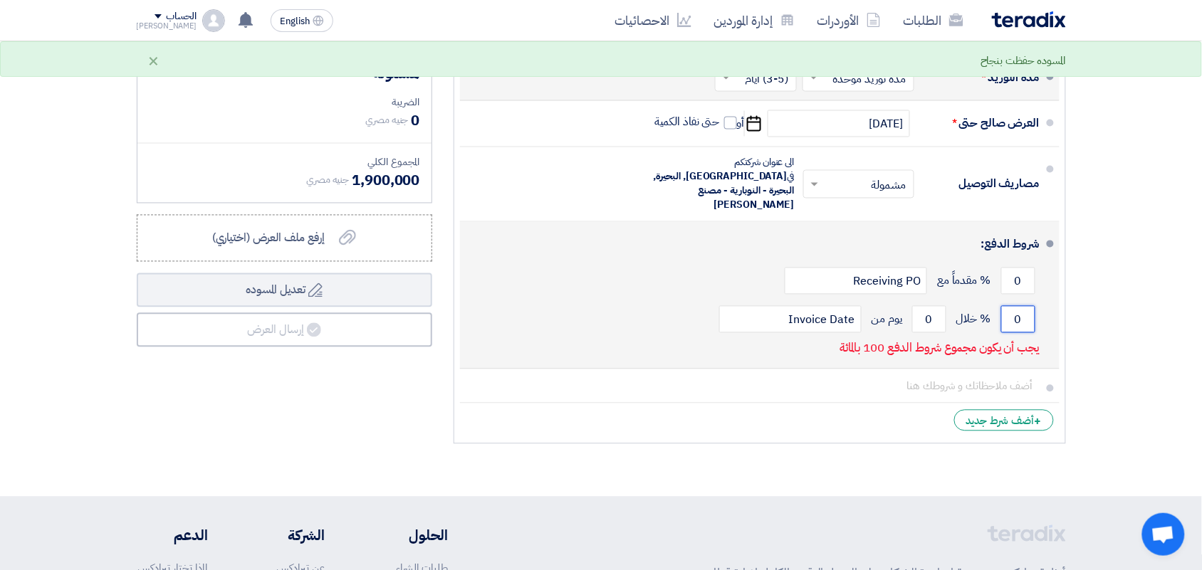
click at [1005, 306] on input "0" at bounding box center [1018, 319] width 34 height 27
type input "100"
click at [937, 306] on input "0" at bounding box center [929, 319] width 34 height 27
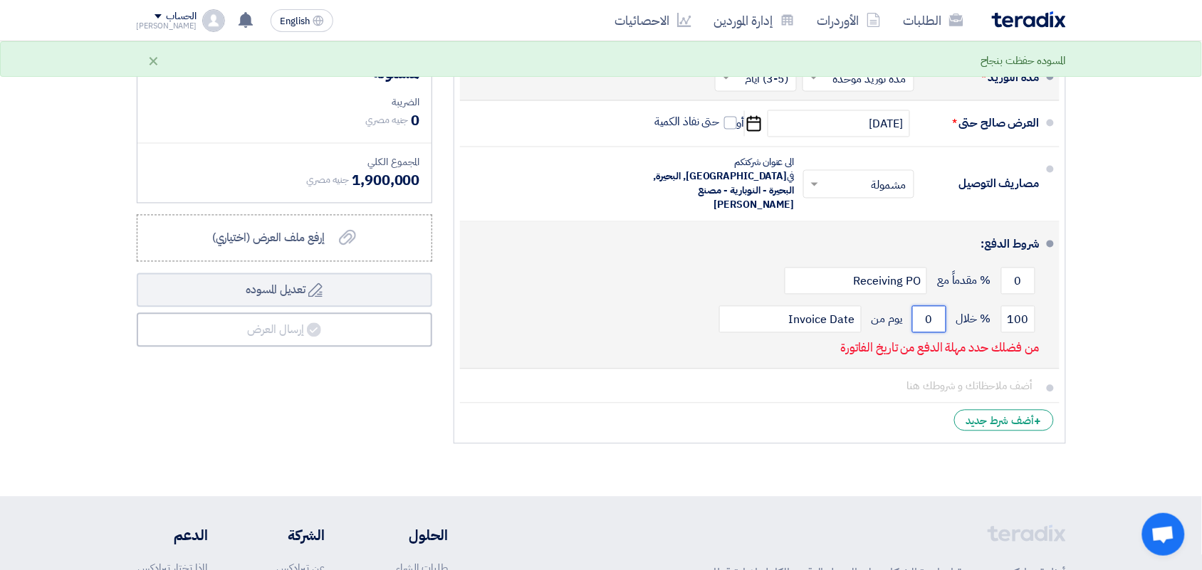
click at [937, 306] on input "0" at bounding box center [929, 319] width 34 height 27
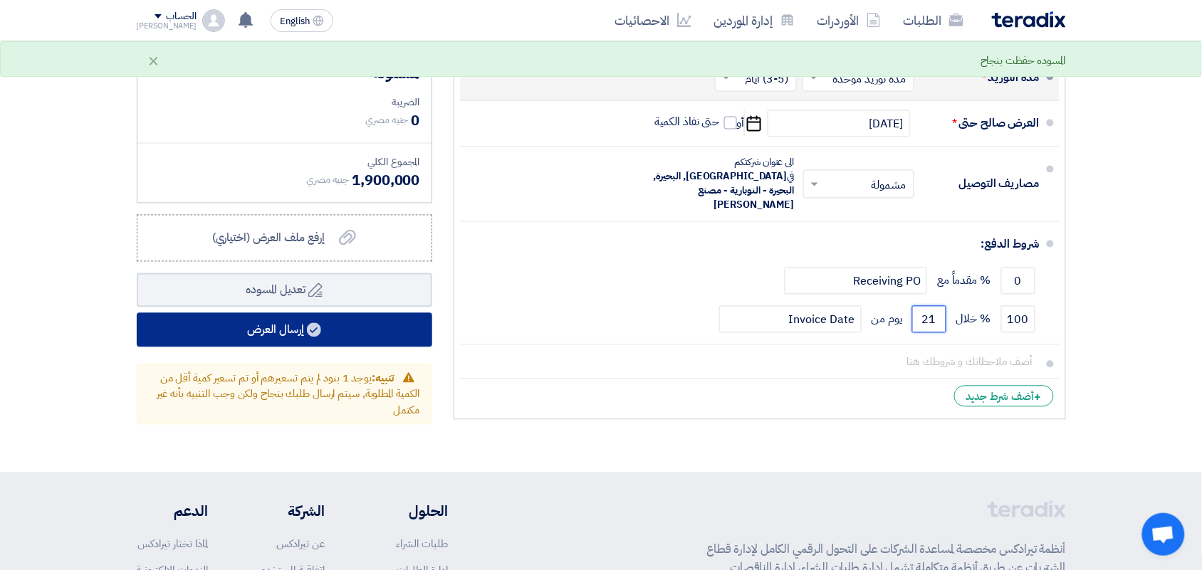
type input "21"
click at [180, 335] on button "إرسال العرض" at bounding box center [285, 330] width 296 height 34
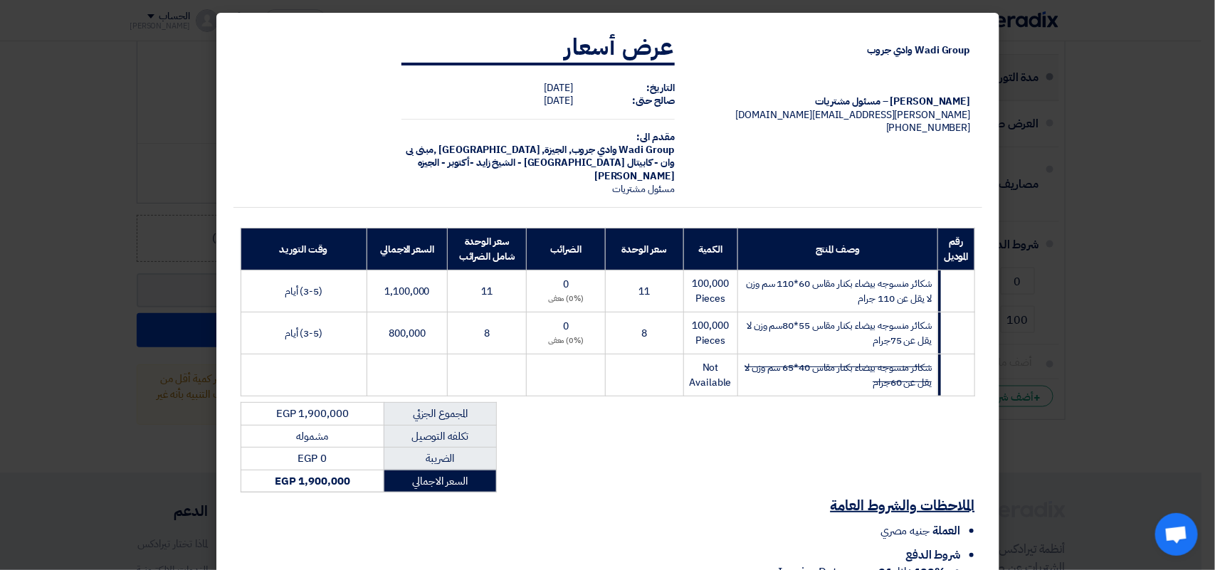
scroll to position [143, 0]
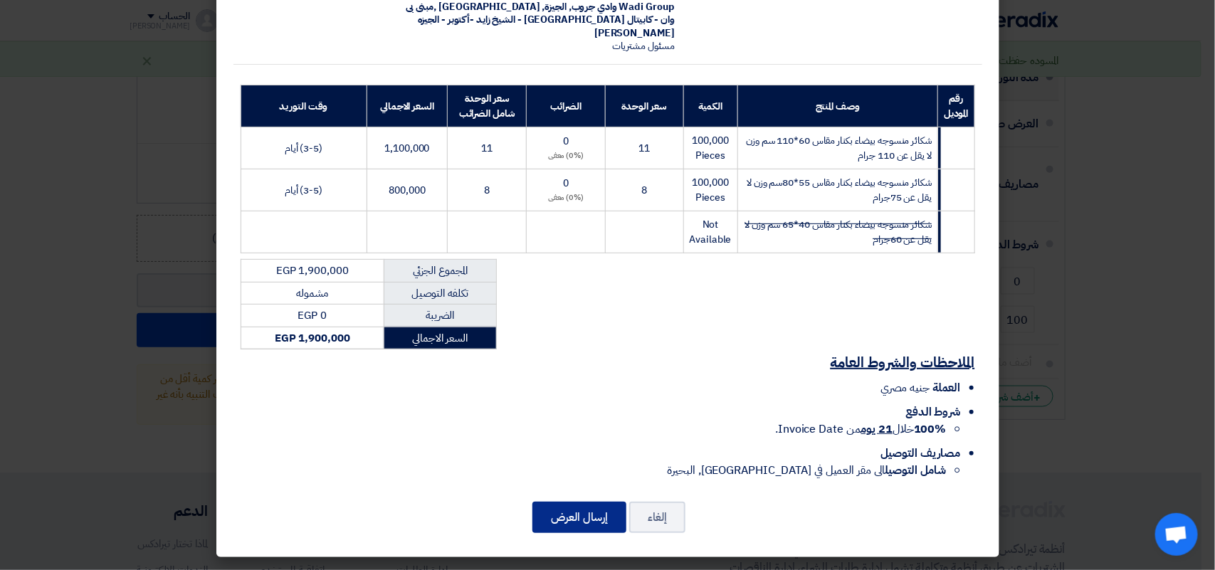
click at [595, 521] on button "إرسال العرض" at bounding box center [580, 517] width 94 height 31
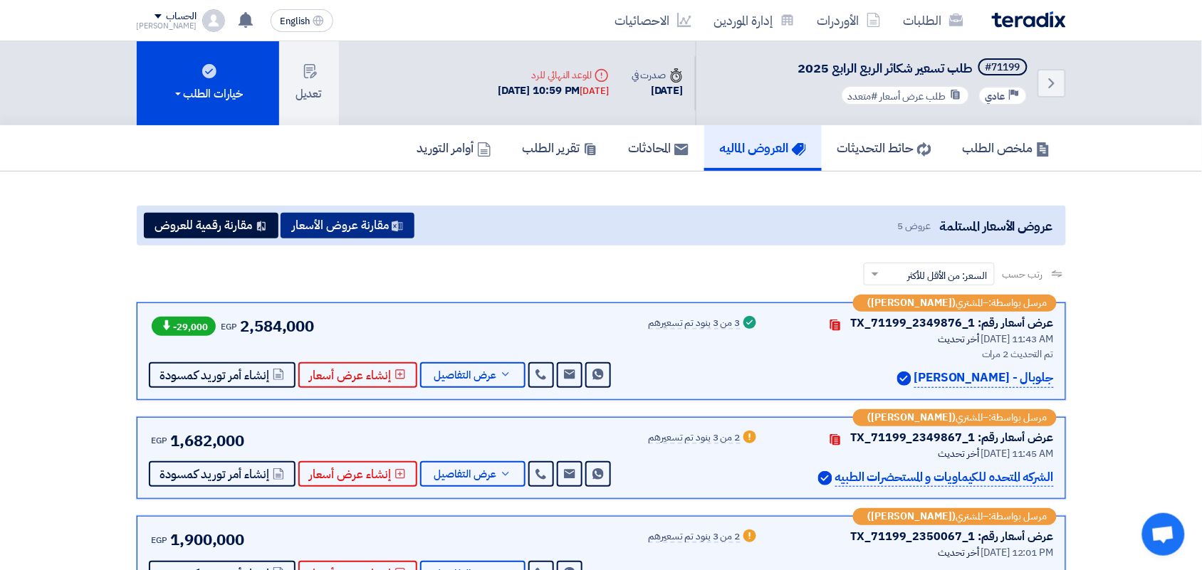
click at [369, 224] on button "مقارنة عروض الأسعار" at bounding box center [348, 226] width 134 height 26
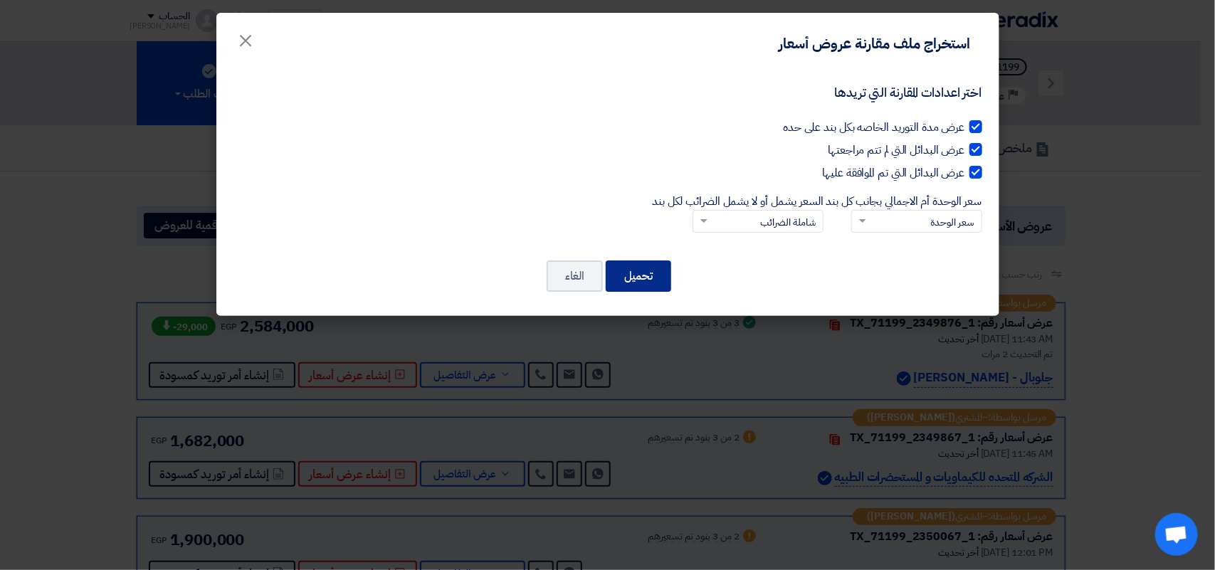
click at [645, 280] on button "تحميل" at bounding box center [639, 276] width 66 height 31
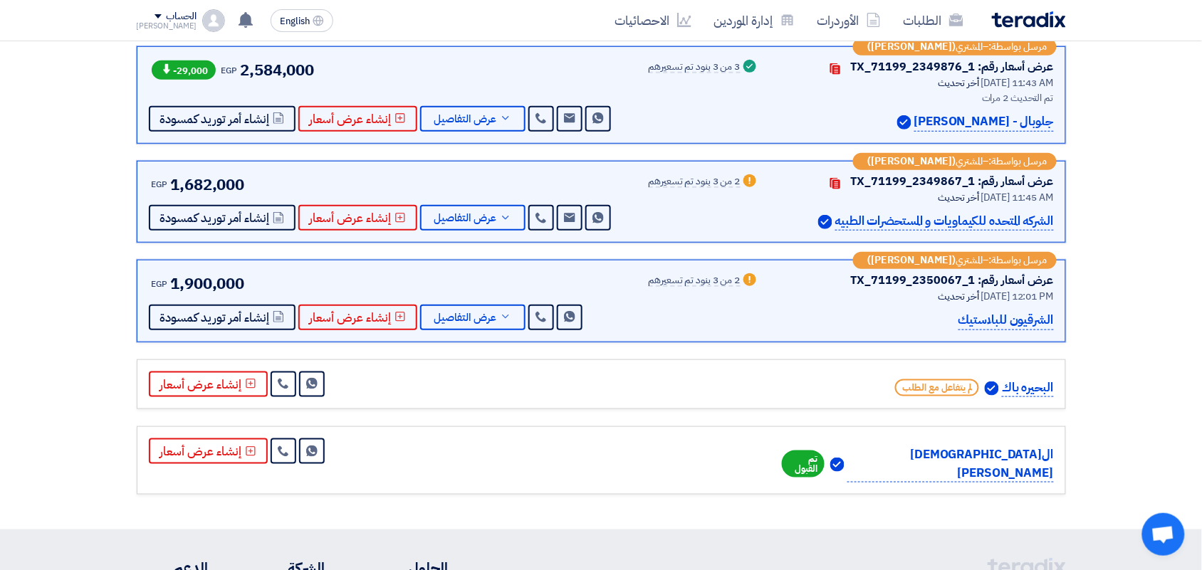
scroll to position [267, 0]
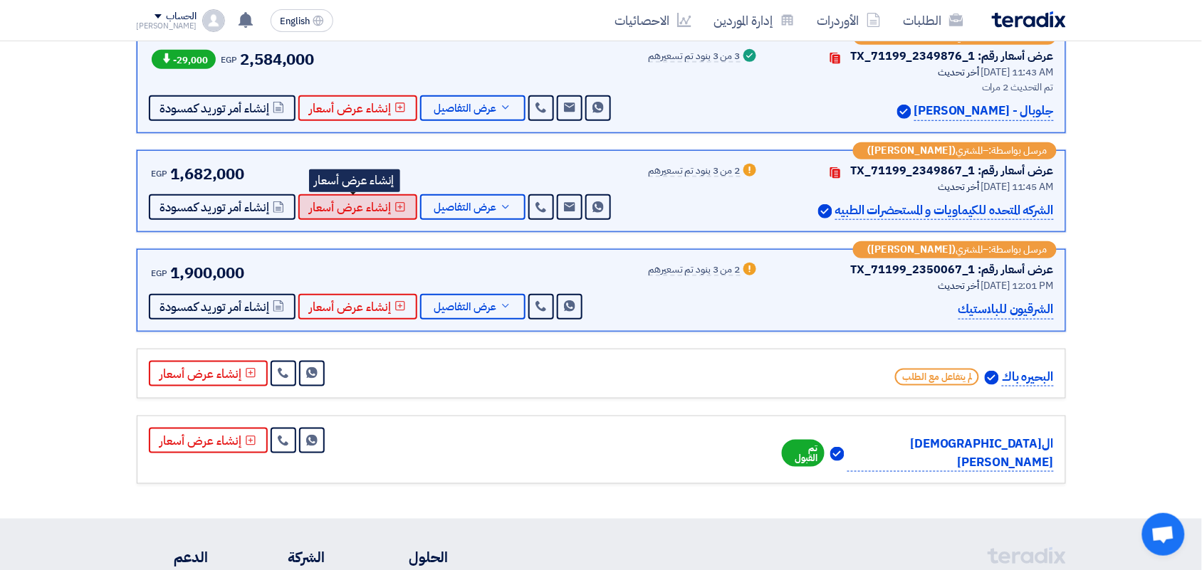
click at [382, 209] on span "إنشاء عرض أسعار" at bounding box center [351, 207] width 82 height 11
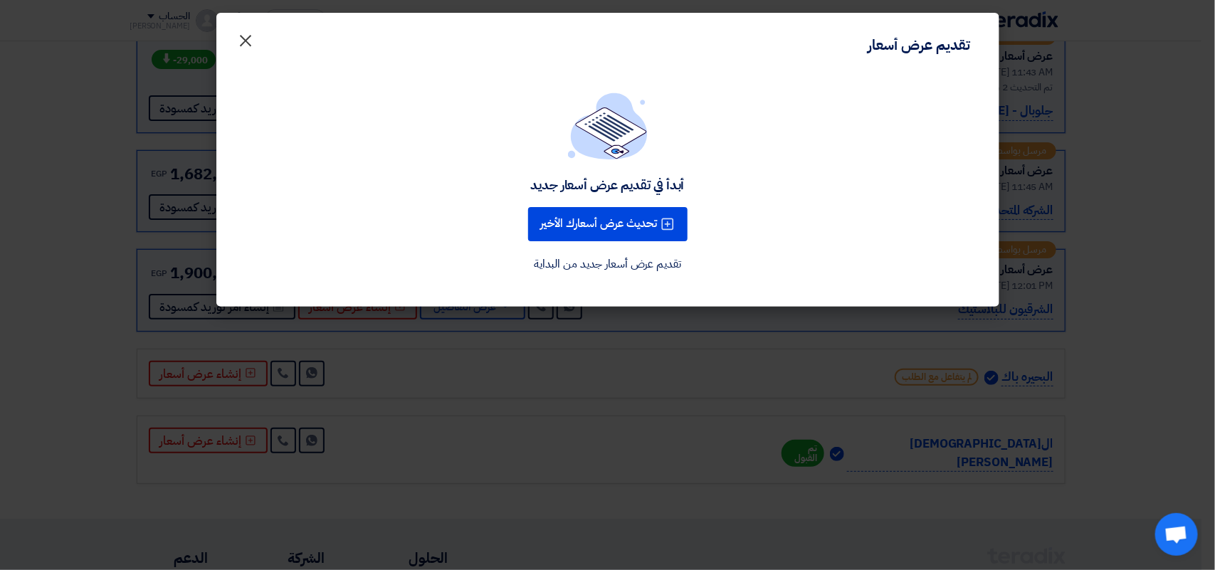
click at [247, 34] on span "×" at bounding box center [246, 40] width 17 height 43
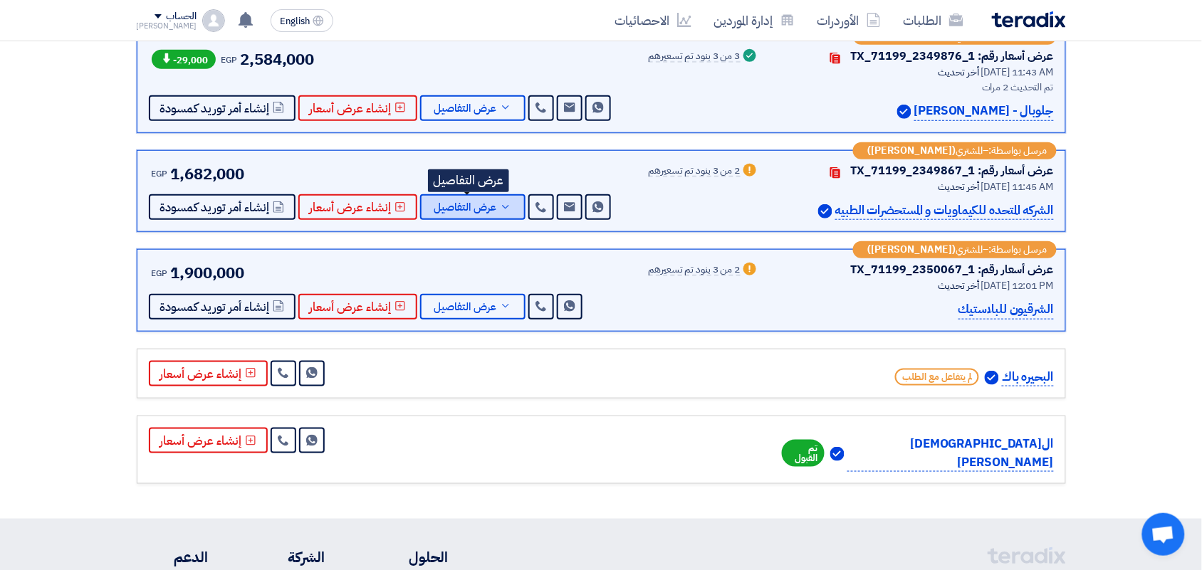
click at [478, 205] on span "عرض التفاصيل" at bounding box center [465, 207] width 63 height 11
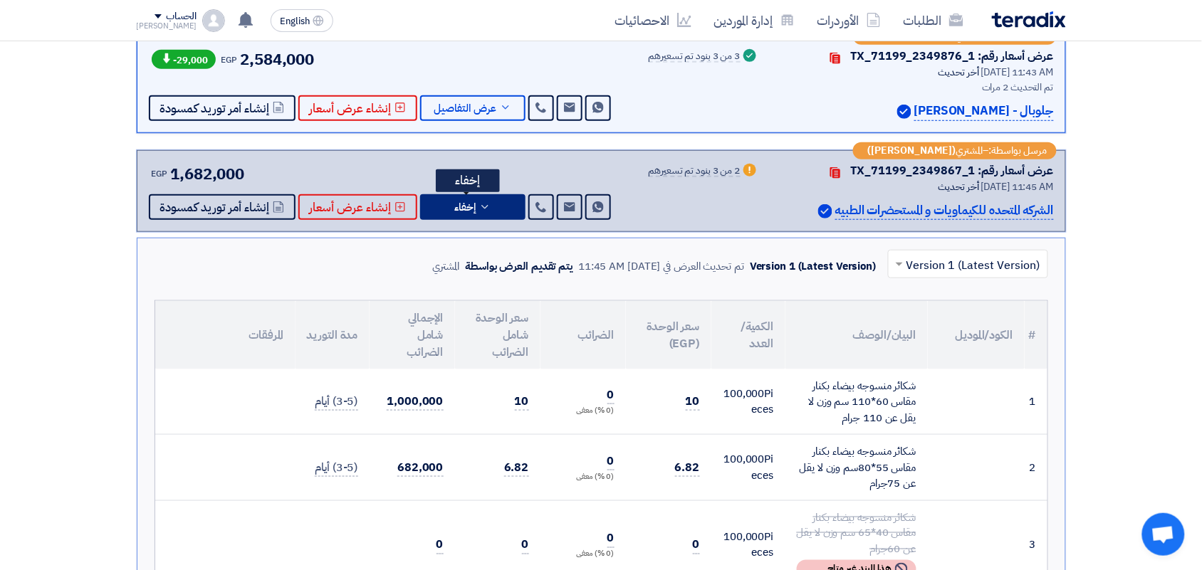
click at [481, 218] on button "إخفاء" at bounding box center [472, 207] width 105 height 26
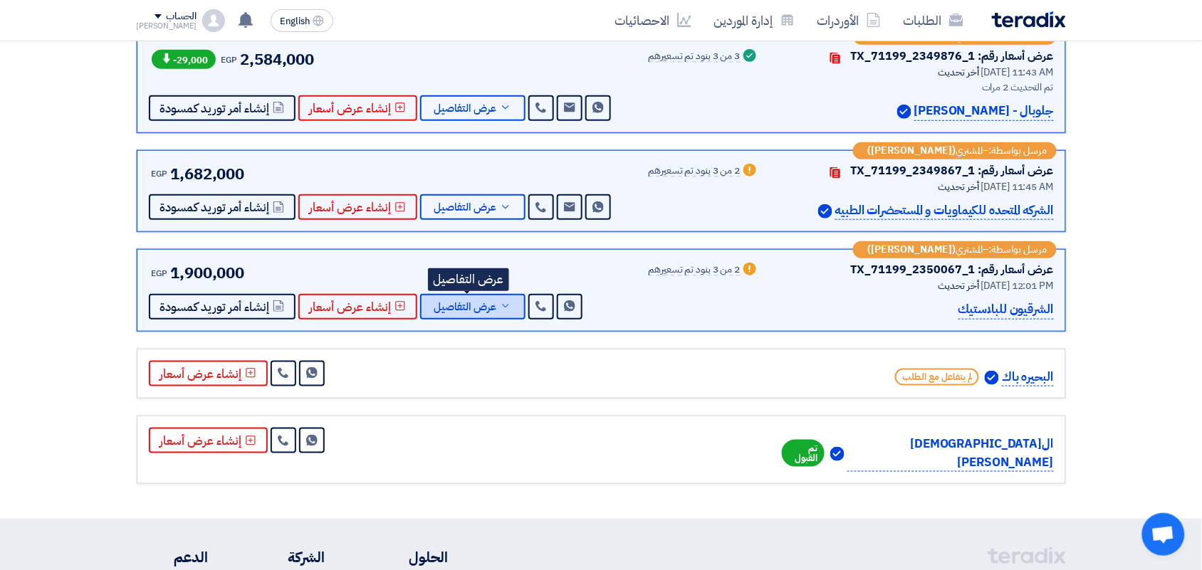
click at [483, 310] on span "عرض التفاصيل" at bounding box center [465, 307] width 63 height 11
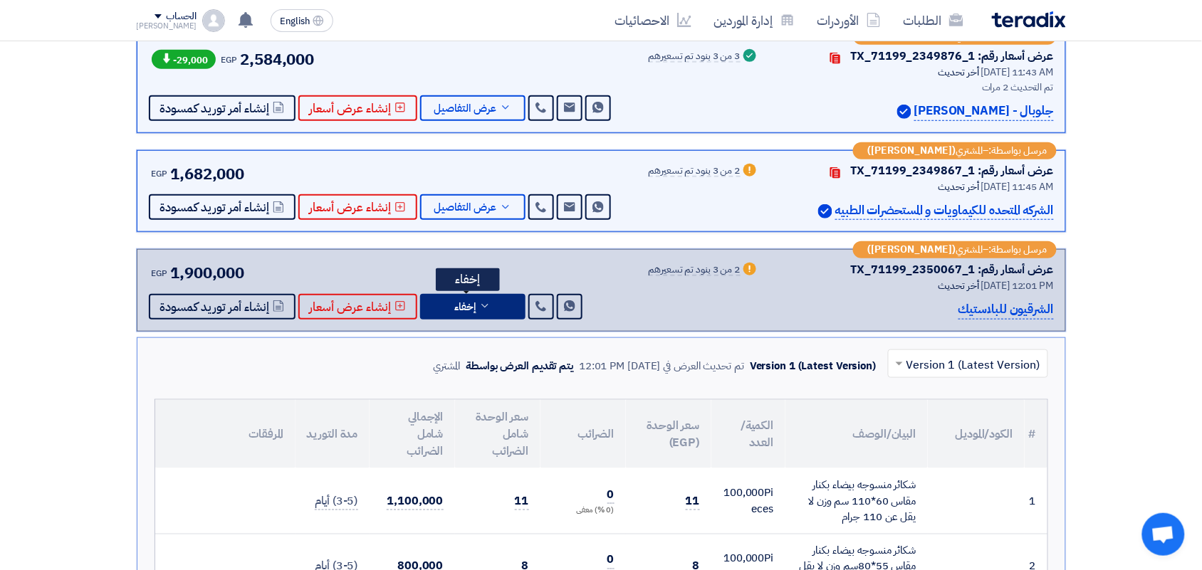
click at [483, 310] on icon at bounding box center [484, 305] width 11 height 11
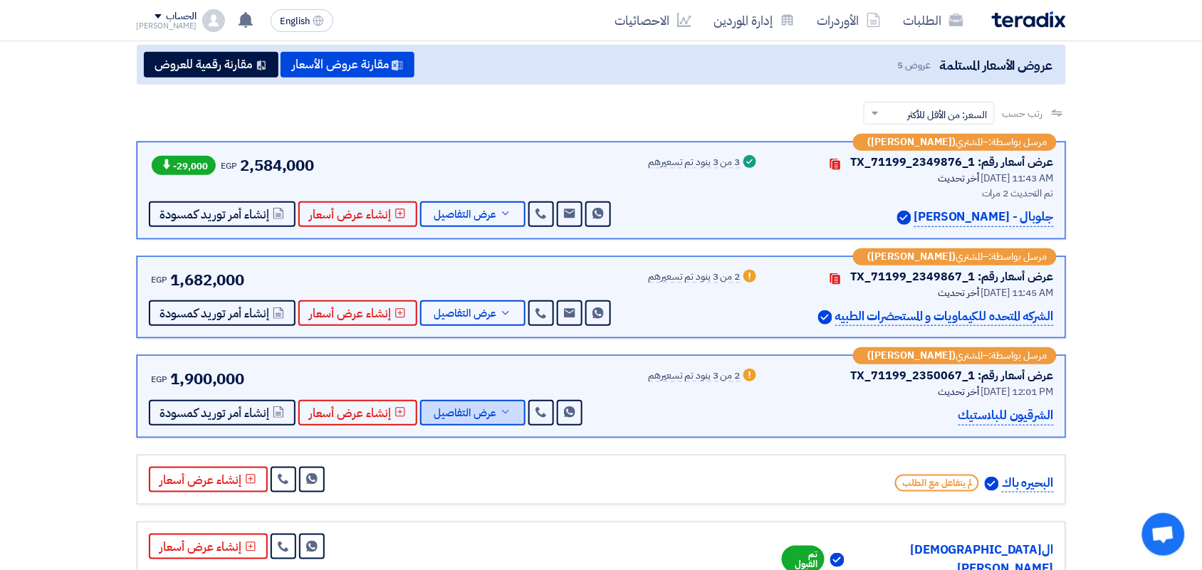
scroll to position [0, 0]
